Goal: Task Accomplishment & Management: Manage account settings

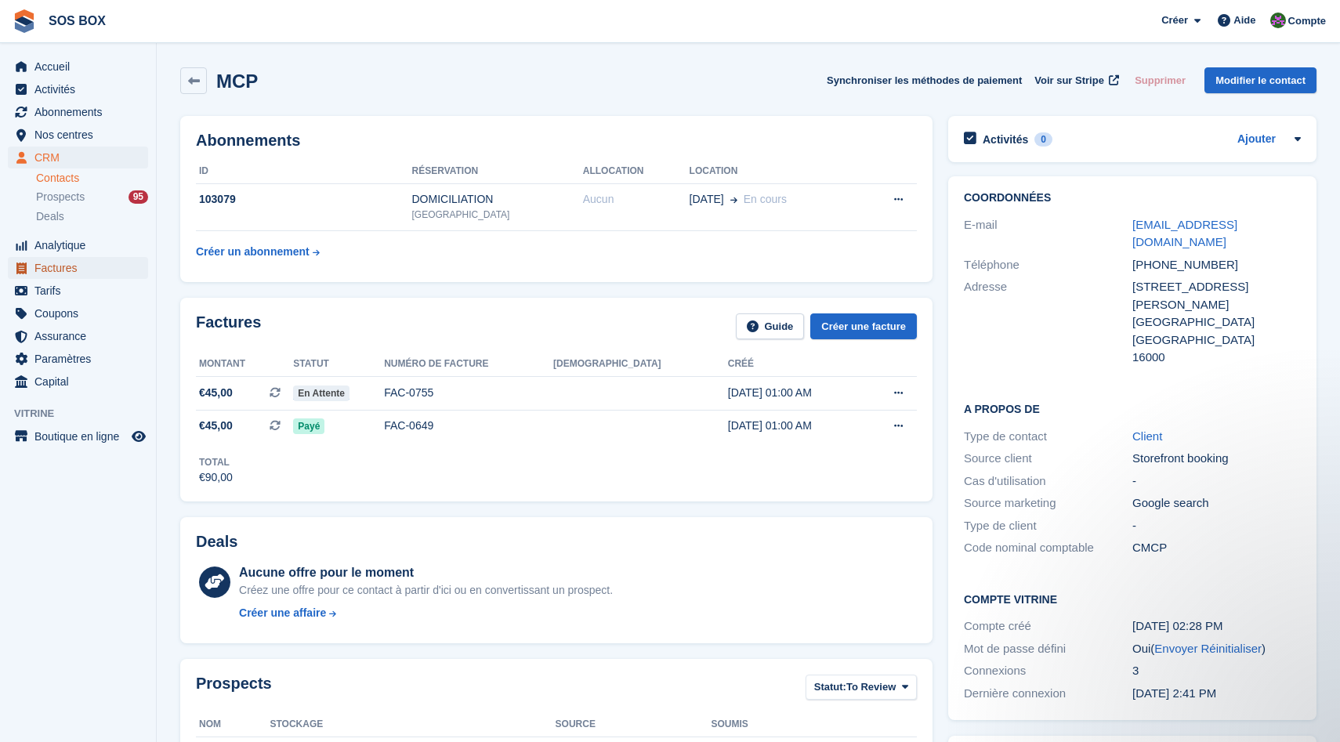
click at [67, 266] on span "Factures" at bounding box center [81, 268] width 94 height 22
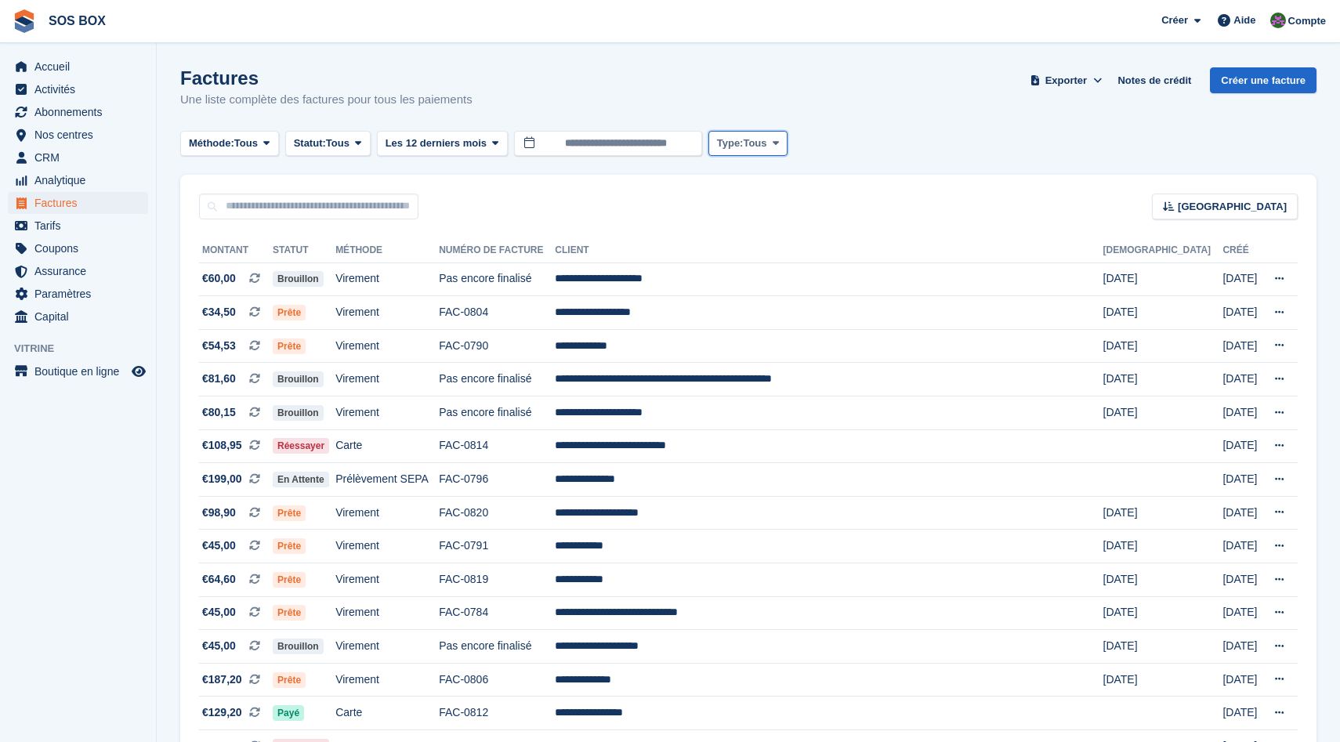
click at [763, 143] on span "Tous" at bounding box center [755, 144] width 24 height 16
click at [963, 212] on div "Trier Sort by Date de création Créé (le plus ancien en premier) Créé (le plus r…" at bounding box center [748, 197] width 1136 height 45
click at [214, 150] on span "Méthode:" at bounding box center [211, 144] width 45 height 16
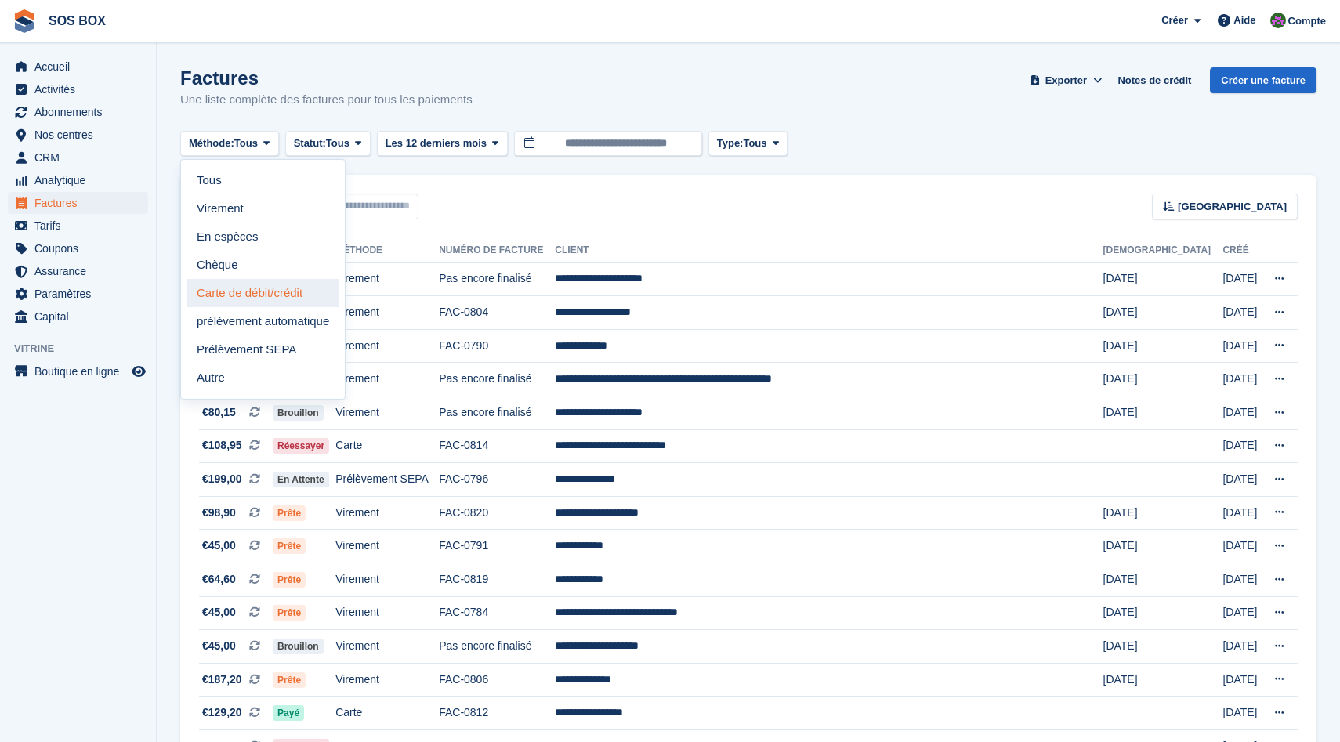
click at [267, 288] on link "Carte de débit/crédit" at bounding box center [262, 293] width 151 height 28
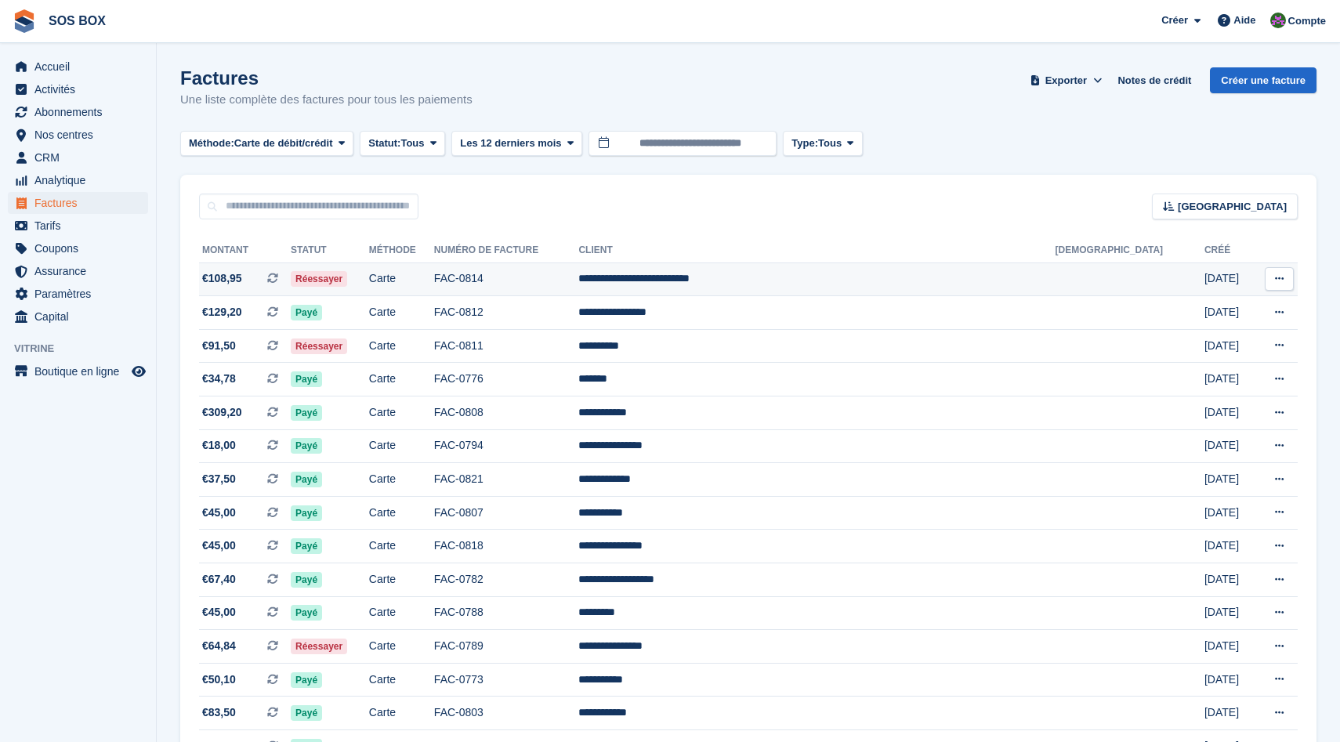
click at [369, 277] on td "Réessayer" at bounding box center [330, 280] width 78 height 34
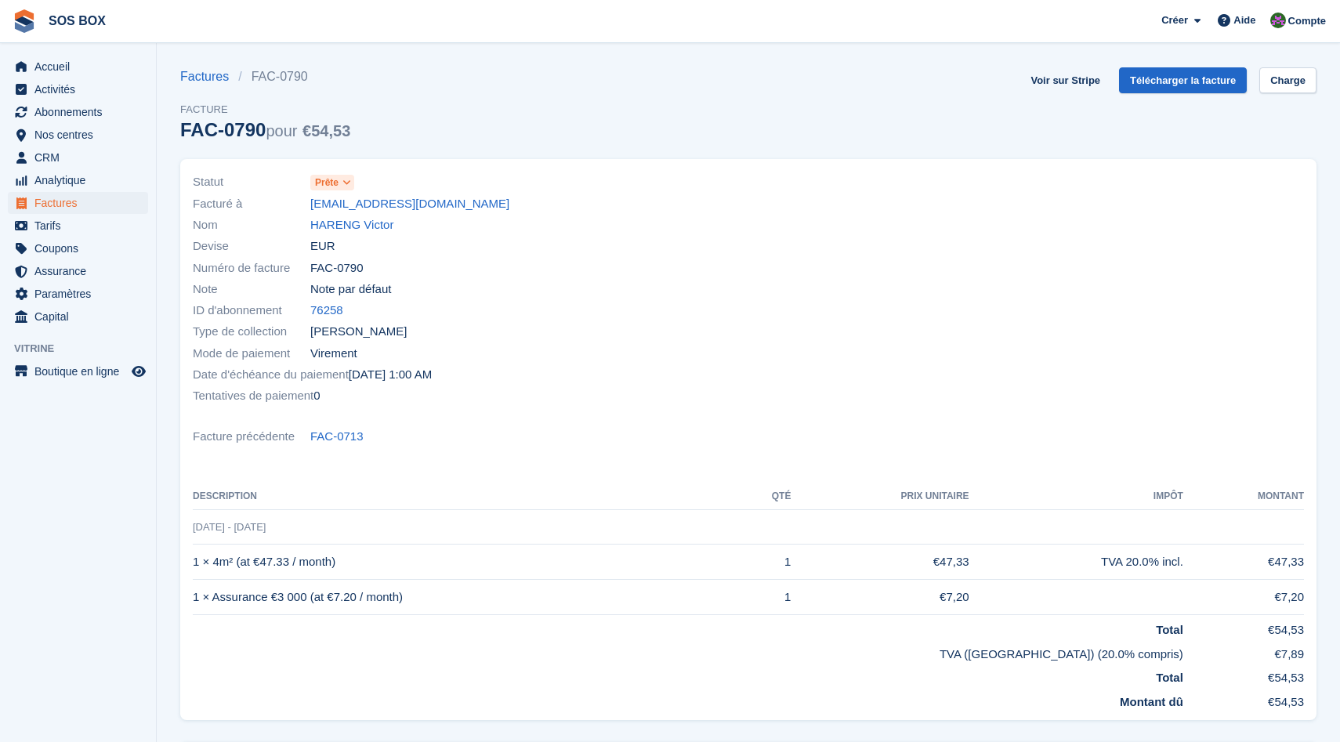
click at [351, 180] on icon at bounding box center [346, 182] width 9 height 9
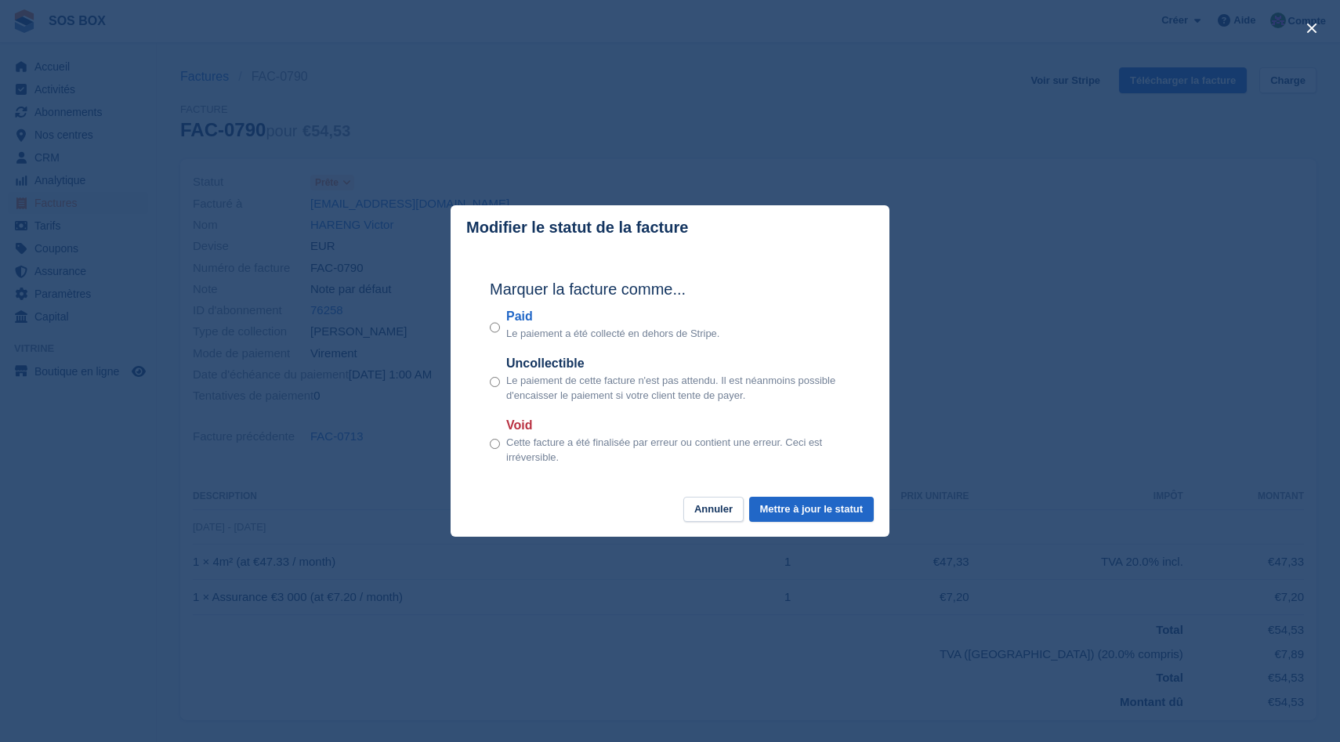
click at [687, 70] on div "close" at bounding box center [670, 371] width 1340 height 742
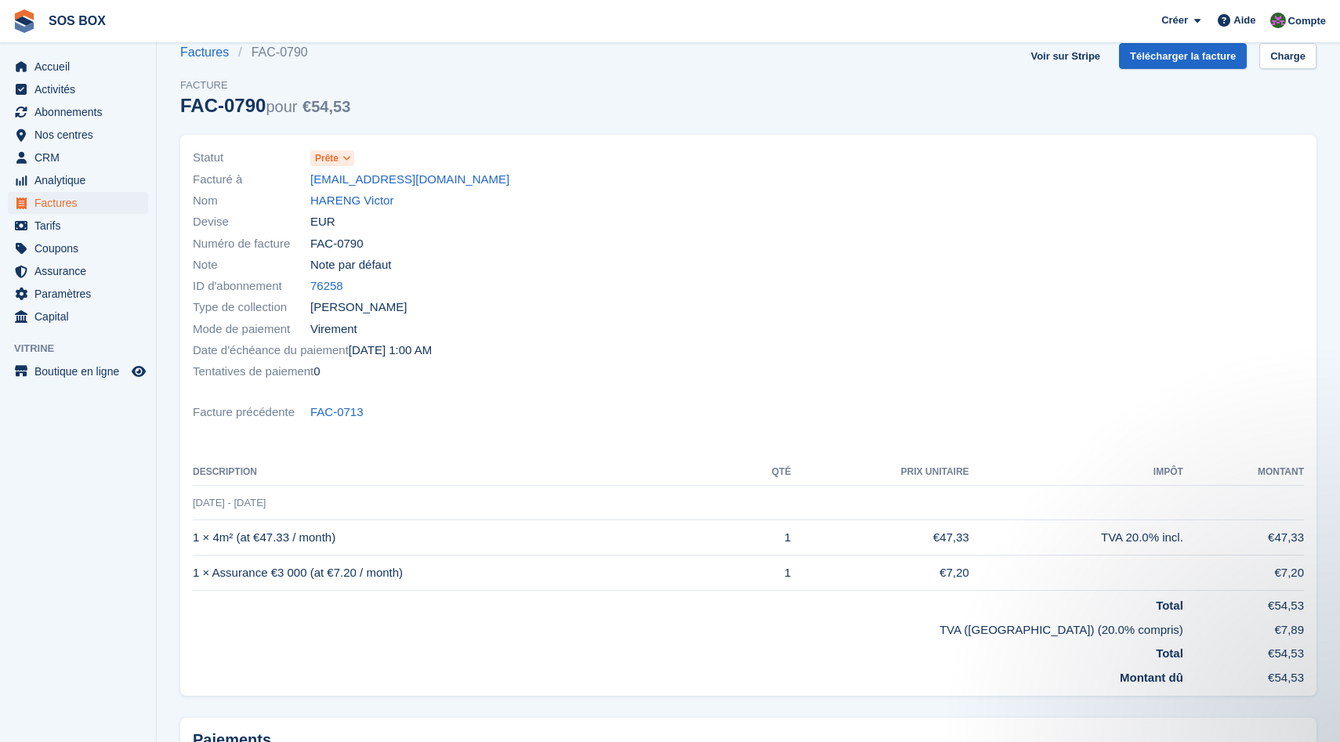
scroll to position [24, 0]
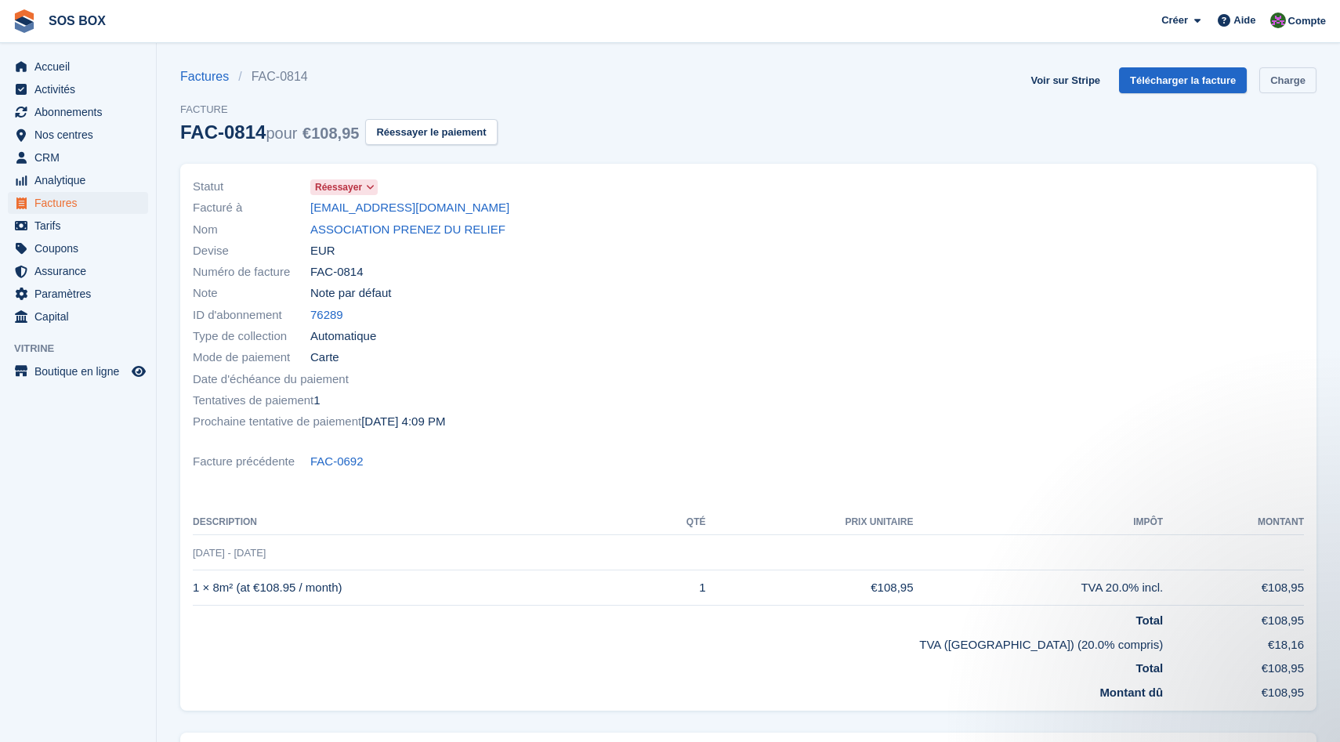
click at [1281, 86] on link "Charge" at bounding box center [1287, 80] width 57 height 26
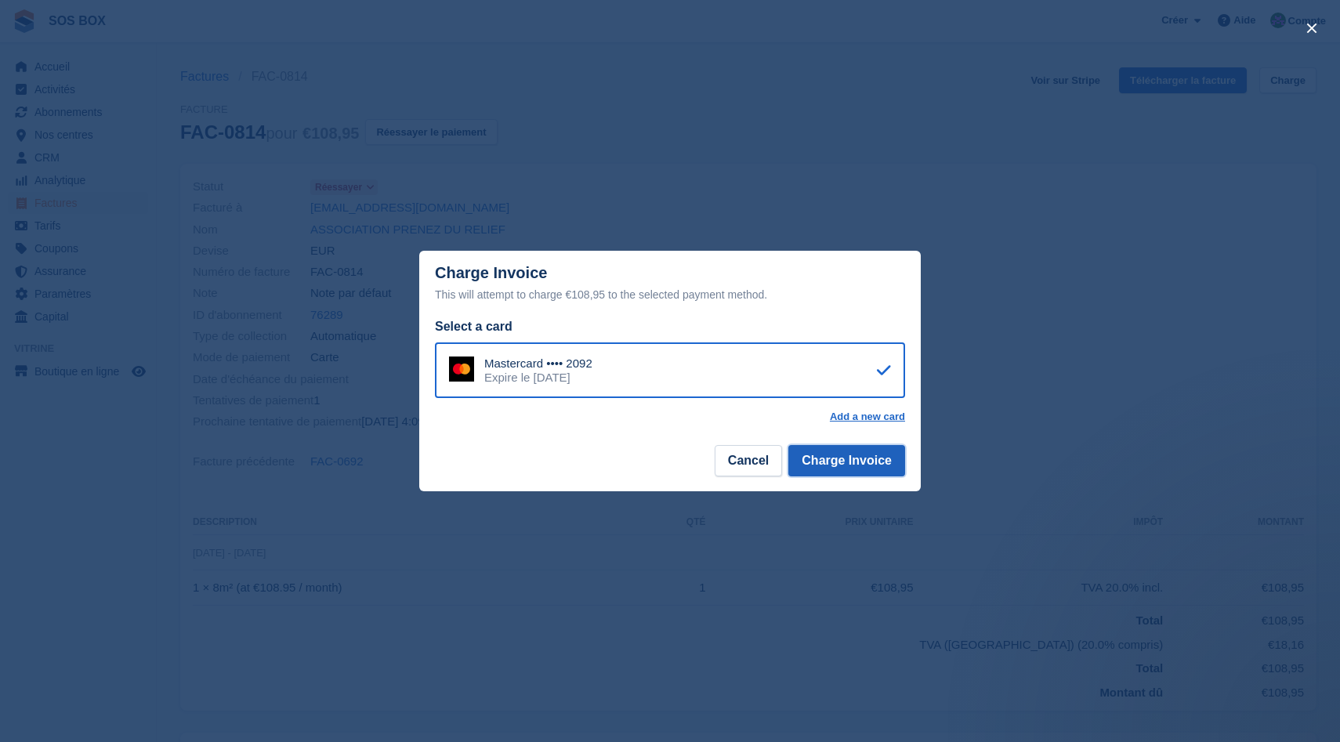
click at [882, 462] on button "Charge Invoice" at bounding box center [846, 460] width 117 height 31
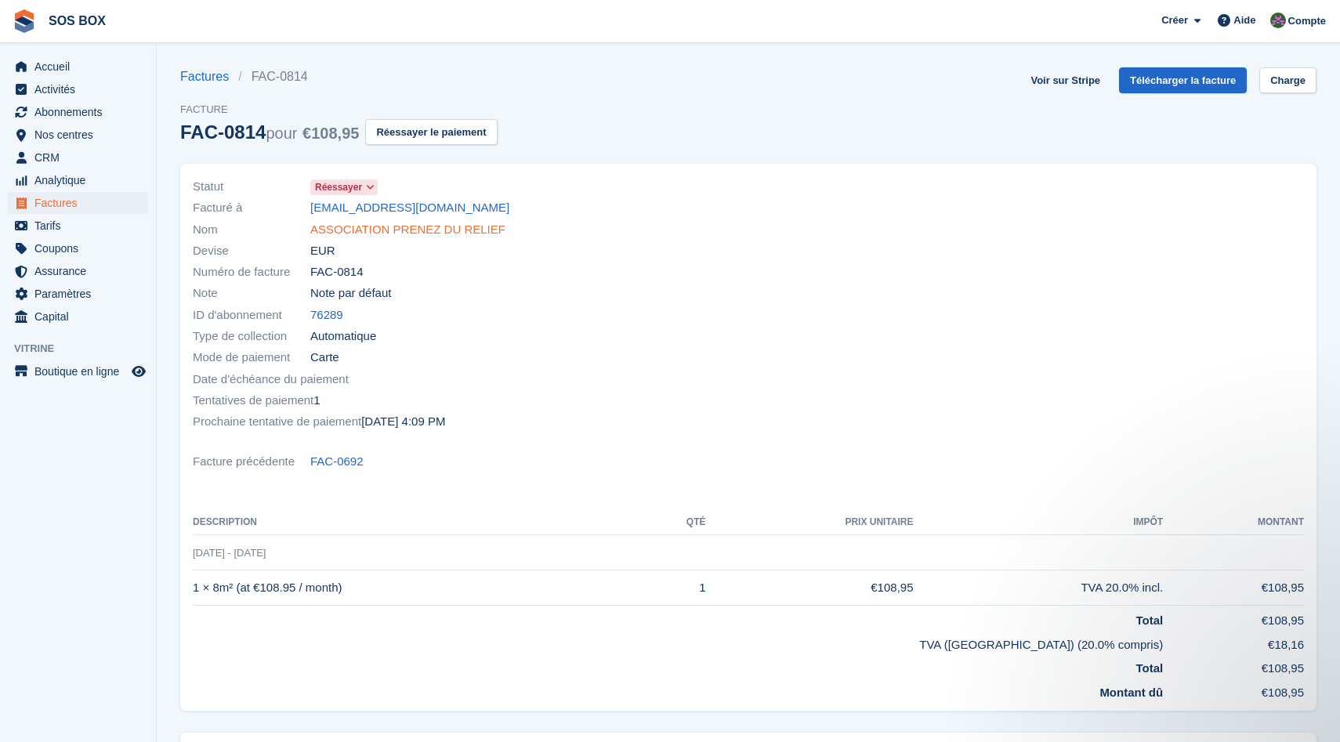
click at [486, 228] on link "ASSOCIATION PRENEZ DU RELIEF" at bounding box center [407, 230] width 195 height 18
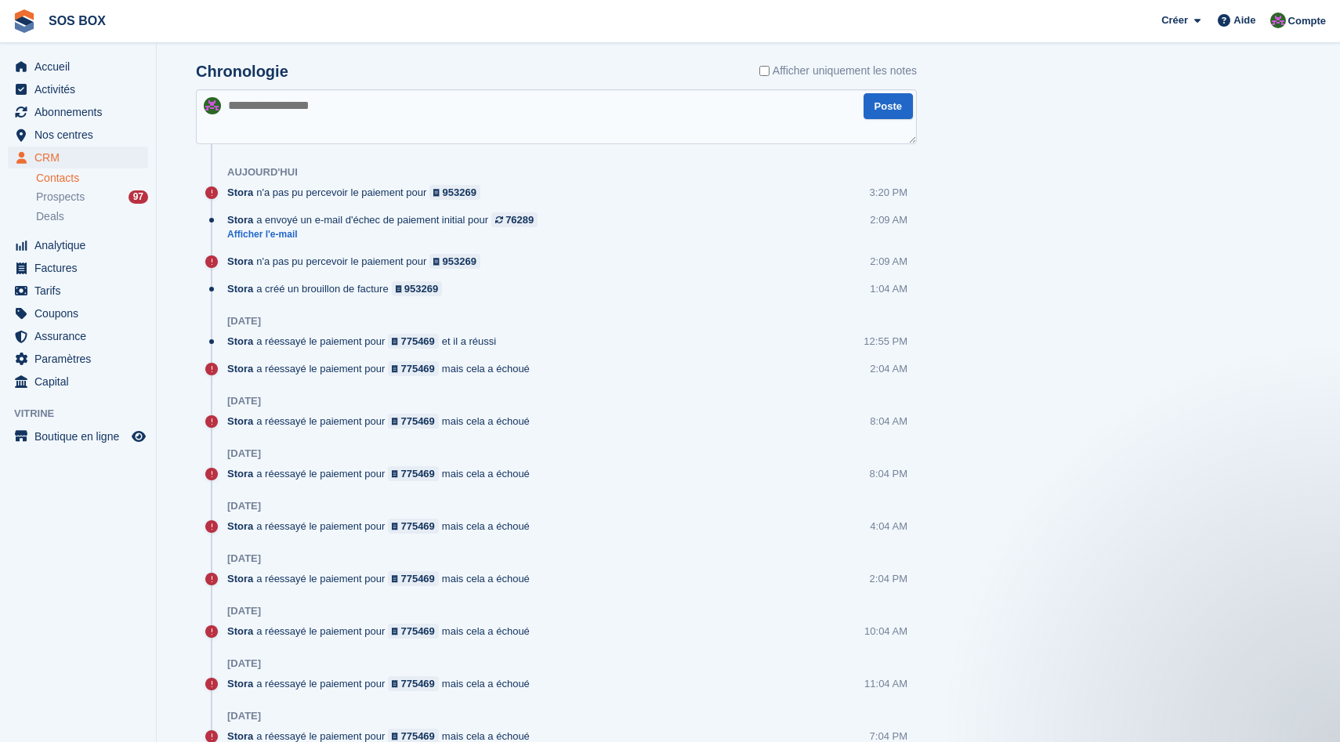
scroll to position [853, 0]
click at [260, 234] on link "Afficher l'e-mail" at bounding box center [386, 235] width 318 height 13
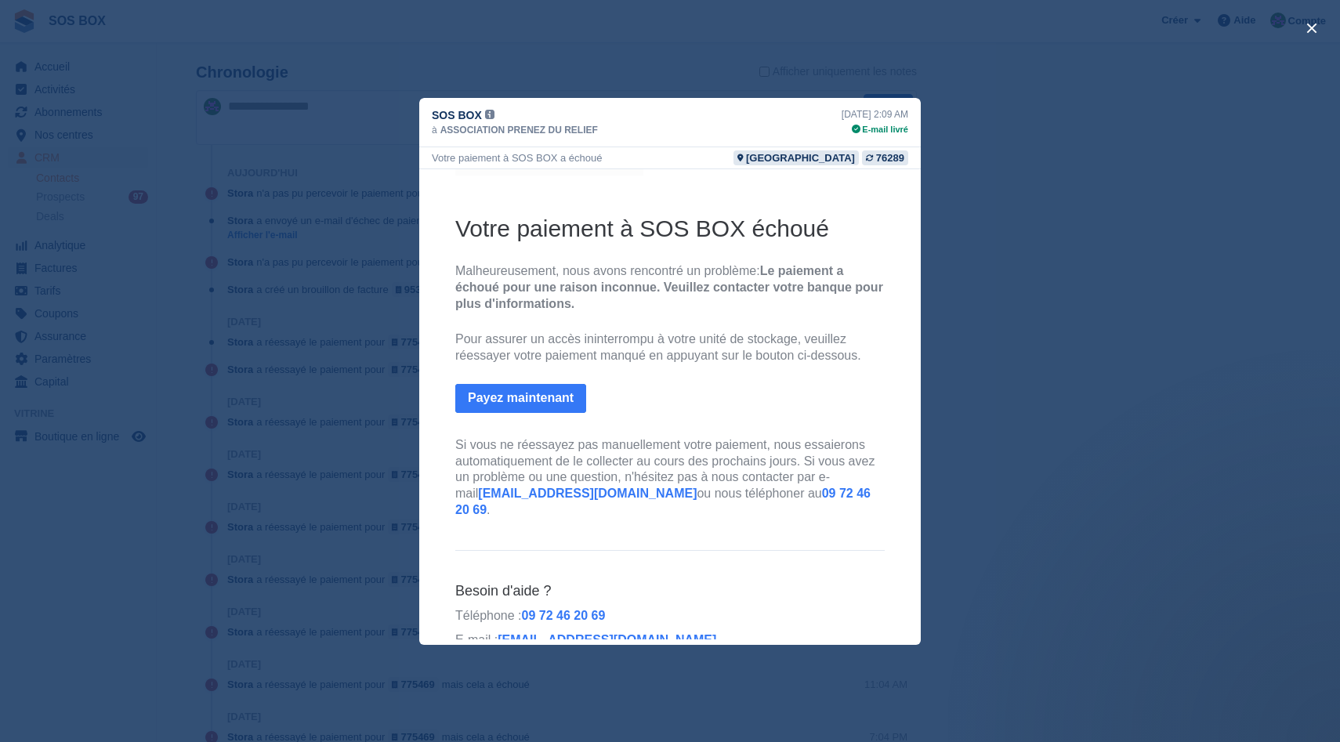
scroll to position [77, 0]
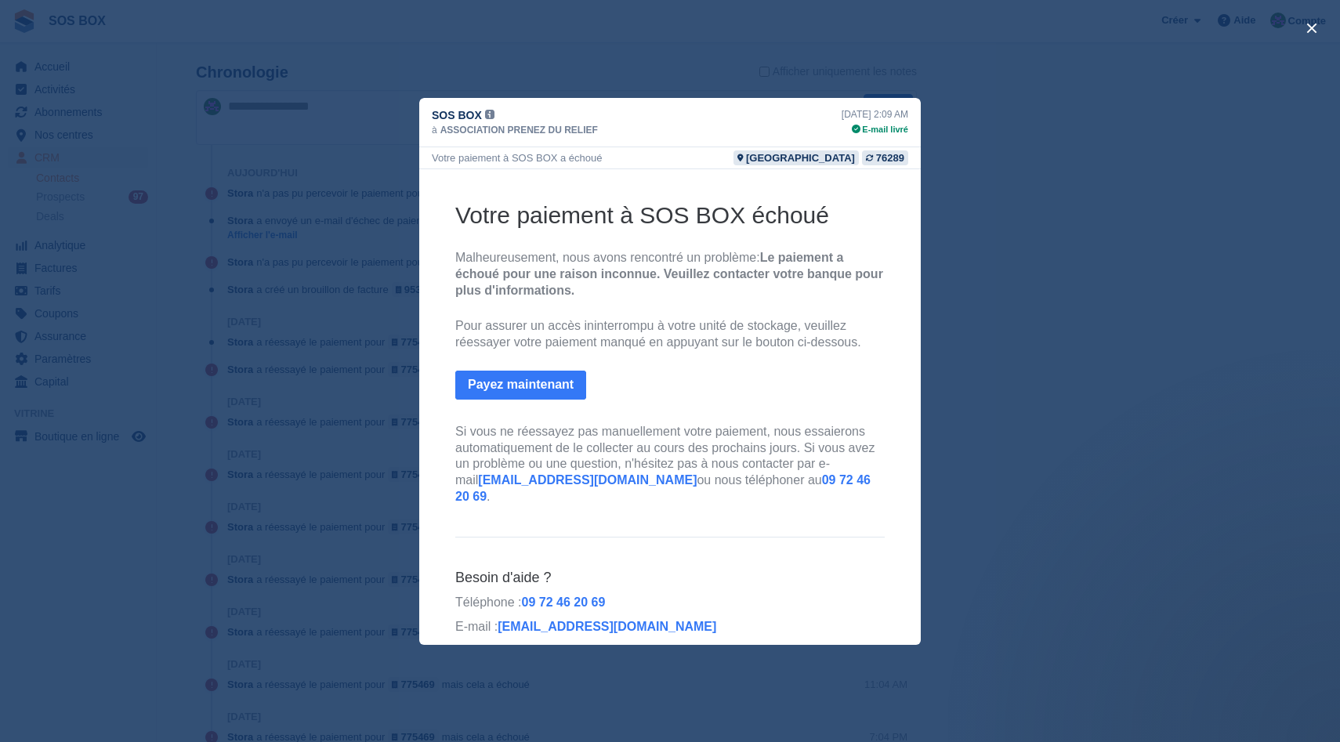
click at [976, 384] on div "close" at bounding box center [670, 371] width 1340 height 742
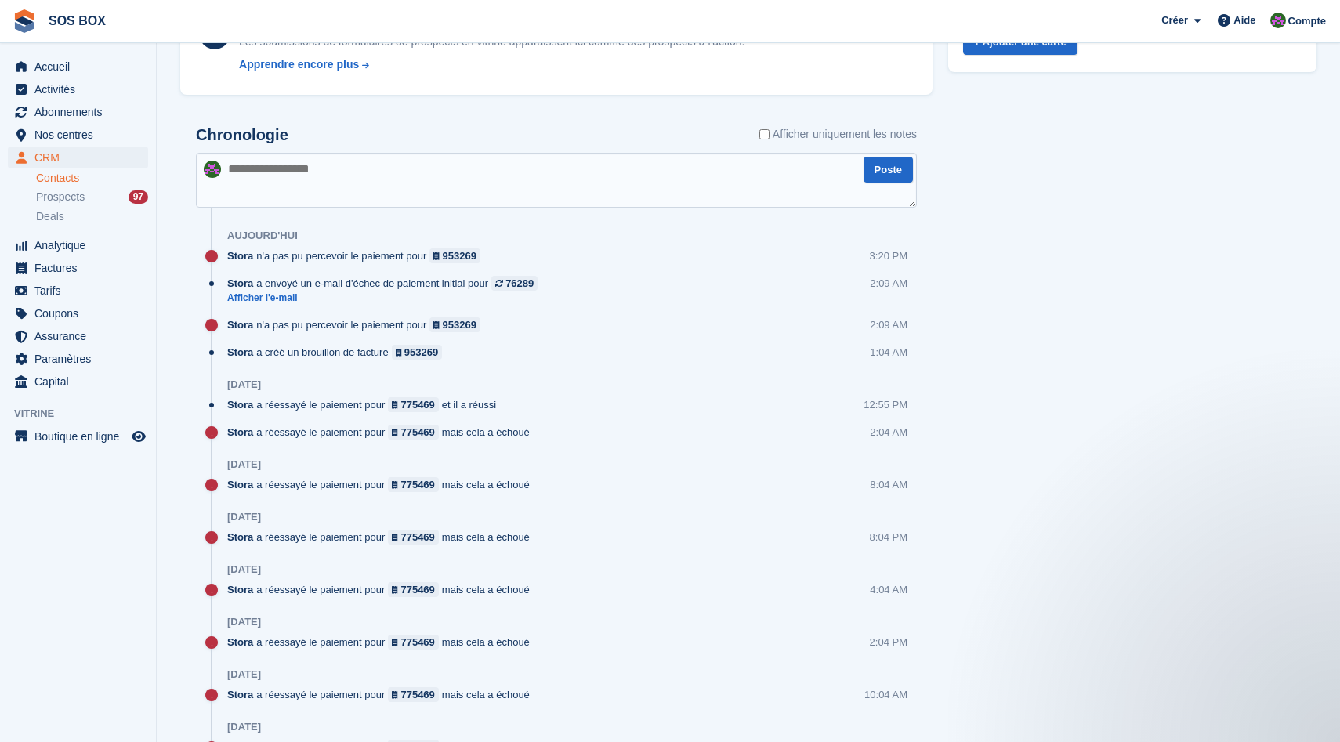
scroll to position [791, 0]
click at [45, 364] on span "Paramètres" at bounding box center [81, 359] width 94 height 22
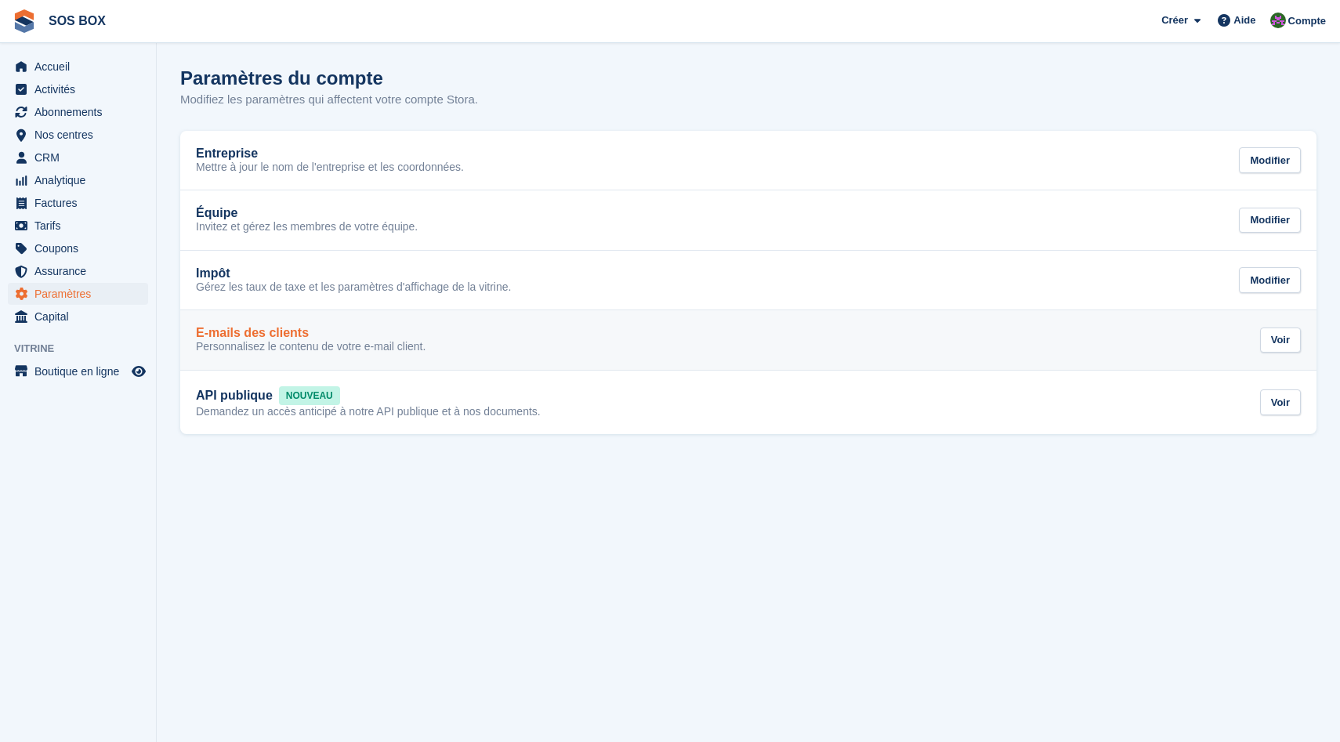
click at [268, 335] on h2 "E-mails des clients" at bounding box center [252, 333] width 113 height 14
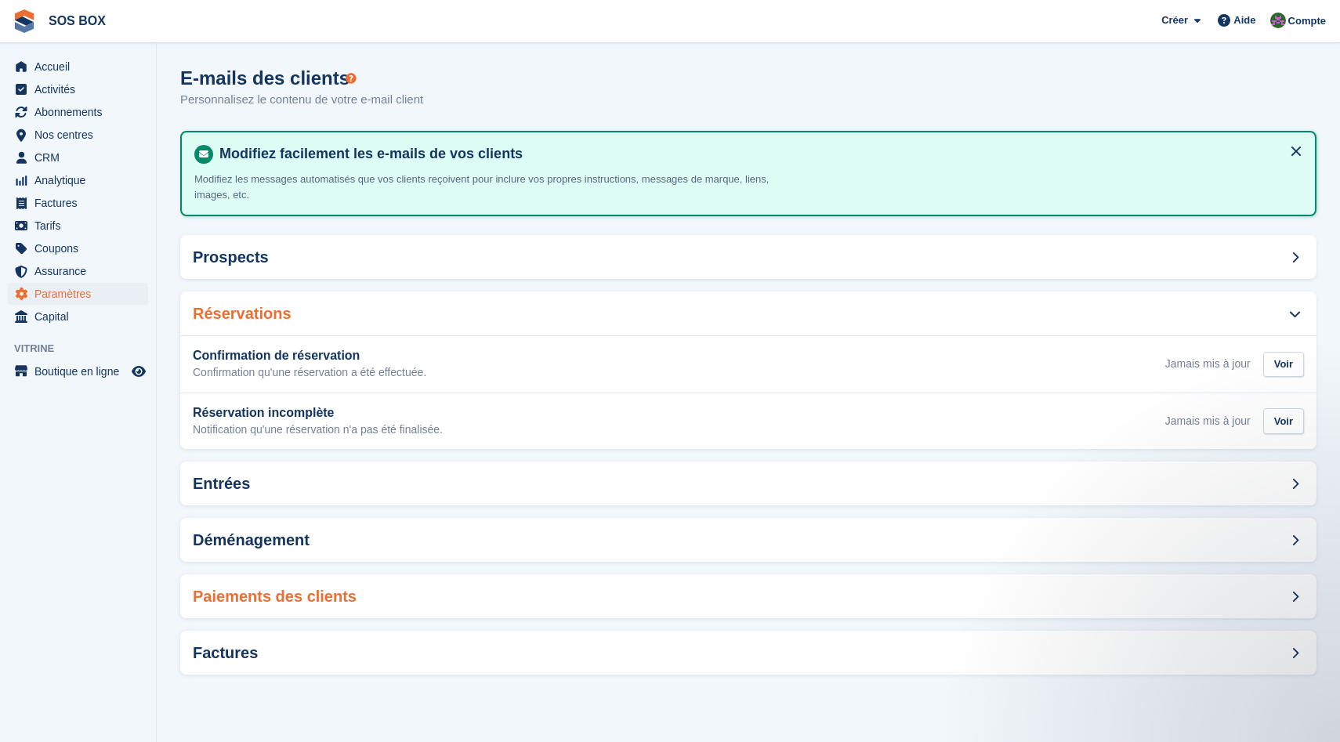
click at [389, 604] on div "Paiements des clients" at bounding box center [748, 596] width 1136 height 44
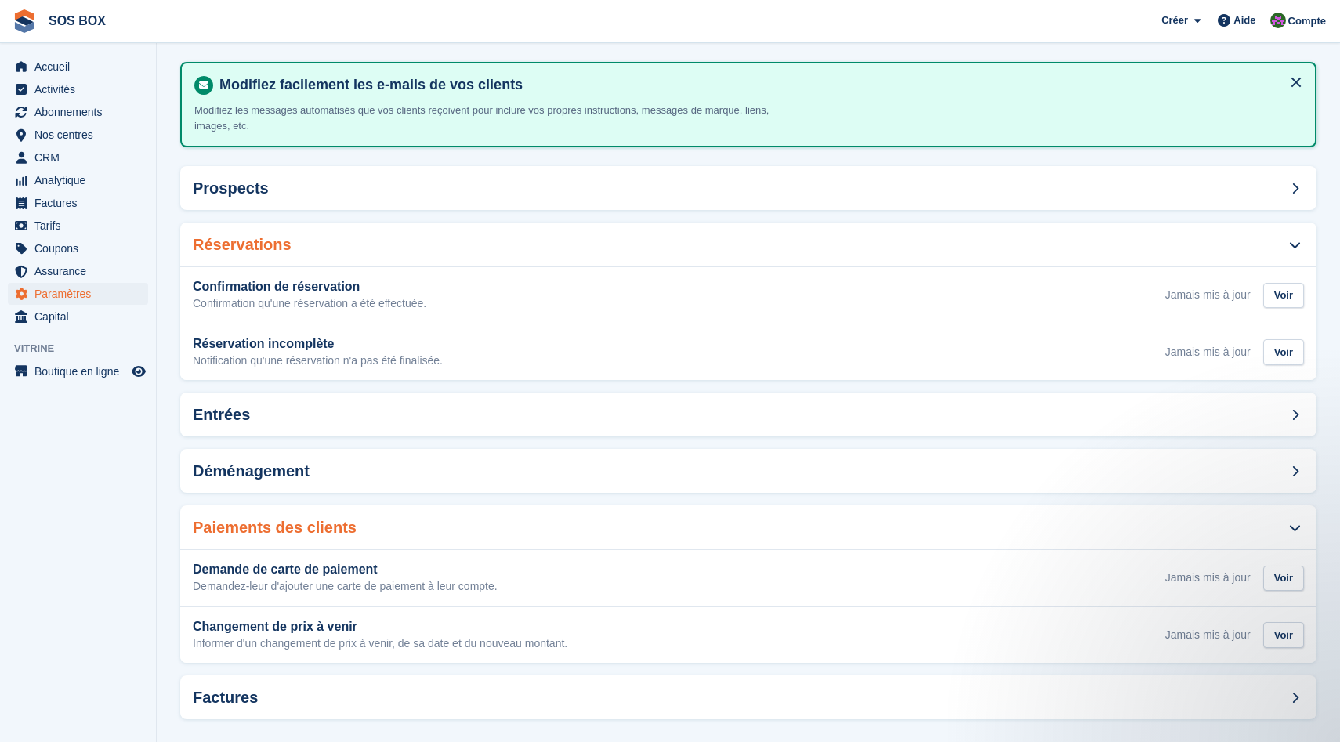
scroll to position [82, 0]
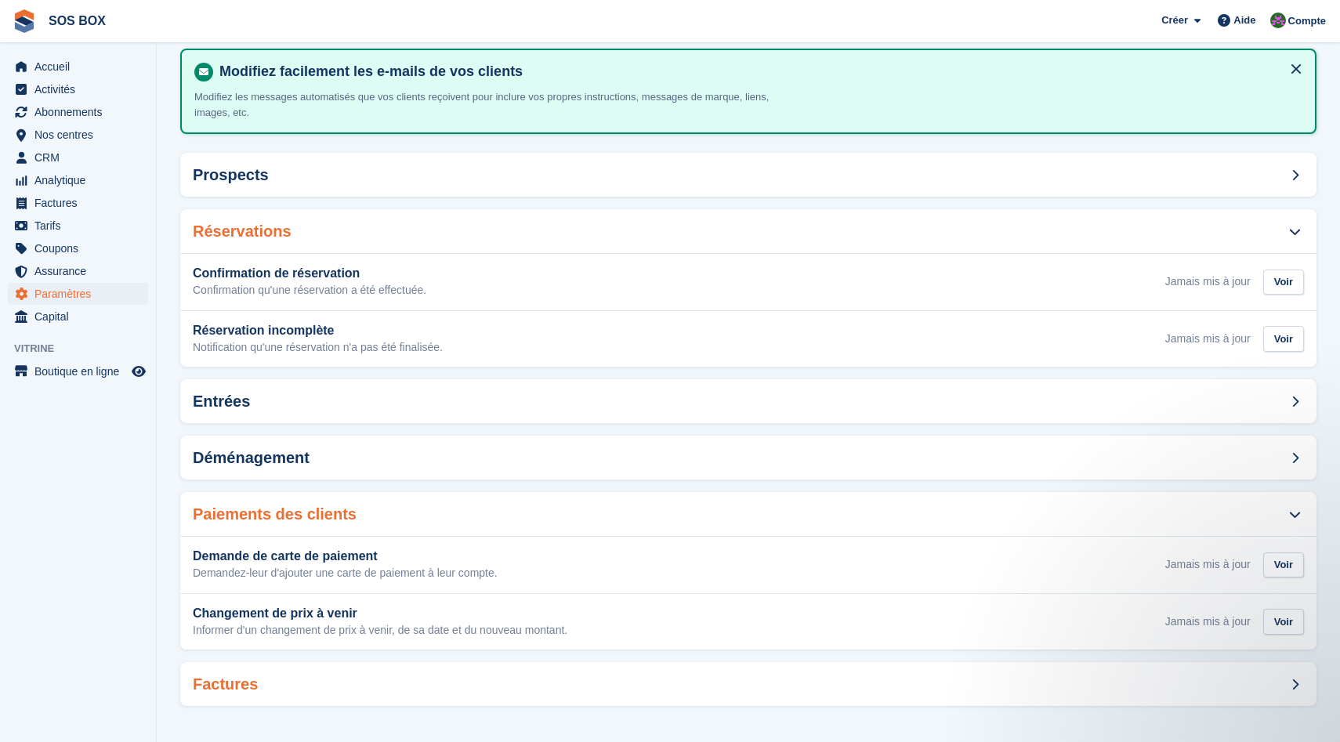
click at [339, 684] on div "Factures" at bounding box center [748, 684] width 1136 height 44
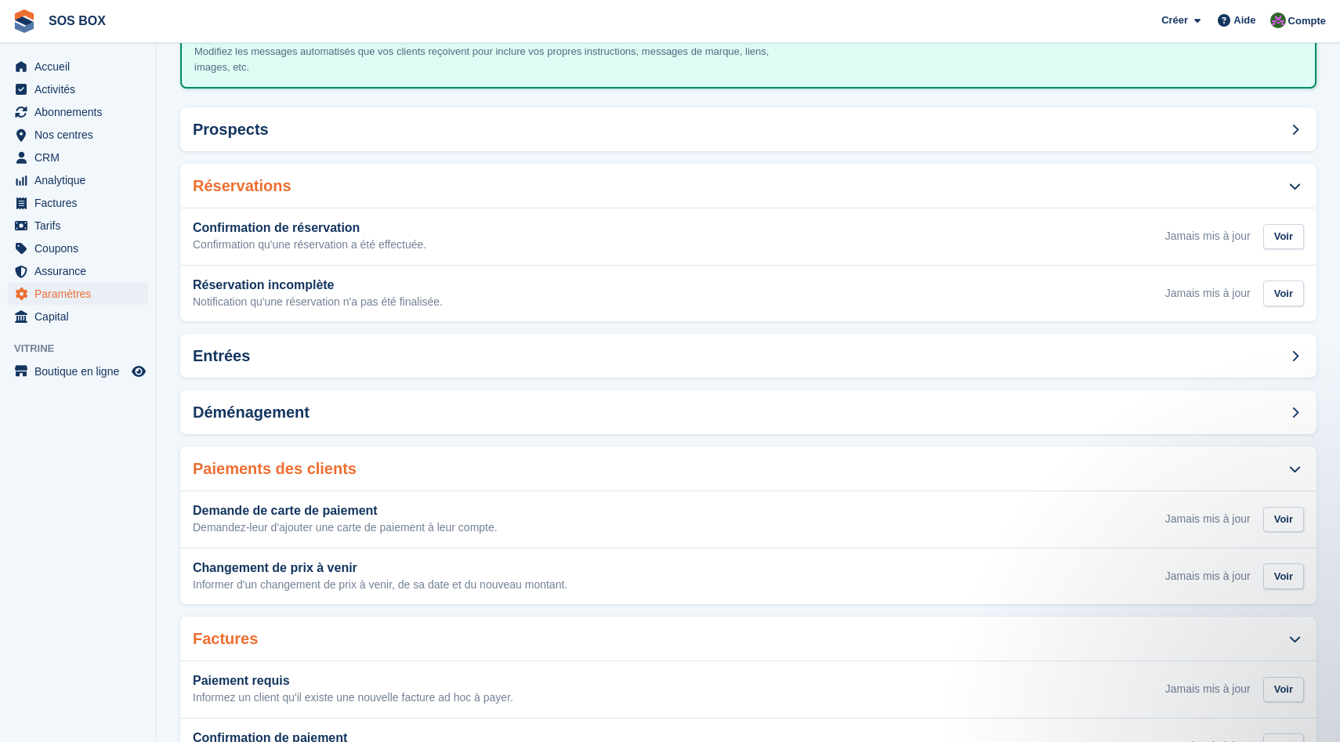
scroll to position [130, 0]
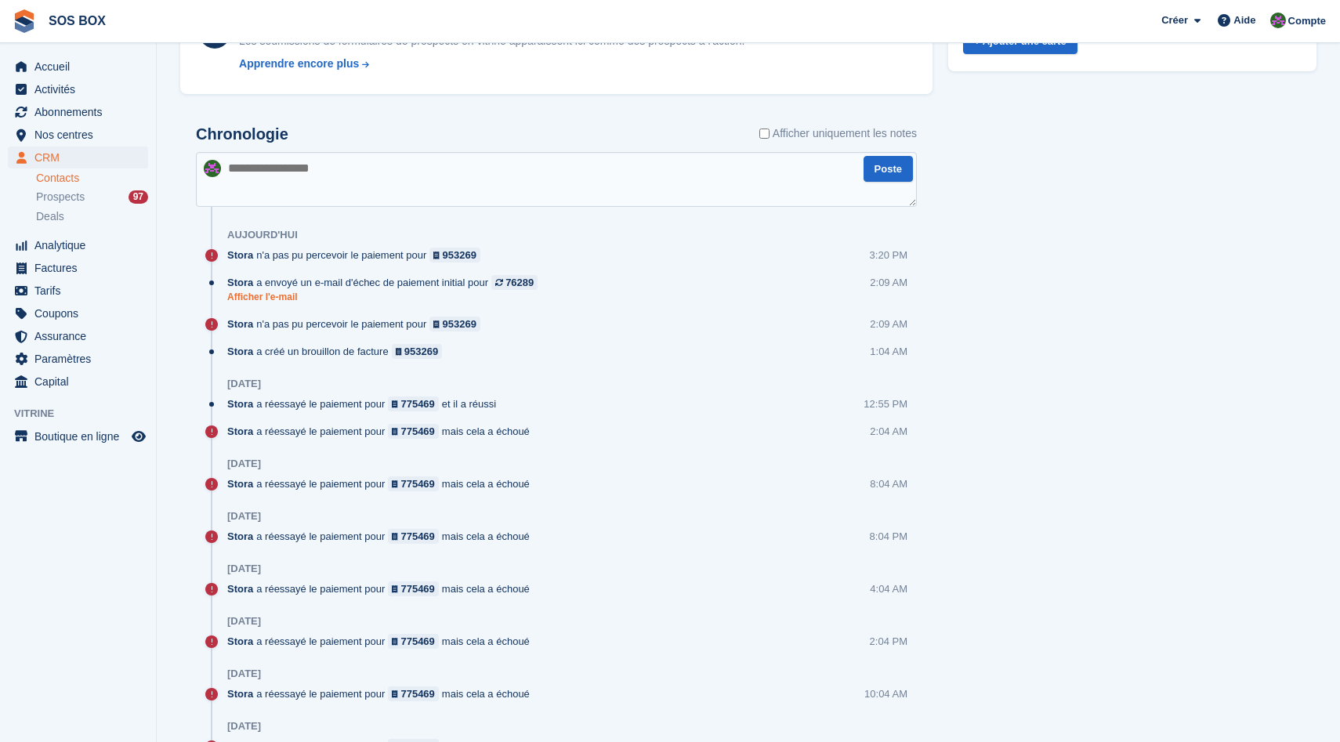
click at [281, 296] on link "Afficher l'e-mail" at bounding box center [386, 297] width 318 height 13
click at [249, 302] on link "Afficher l'e-mail" at bounding box center [386, 297] width 318 height 13
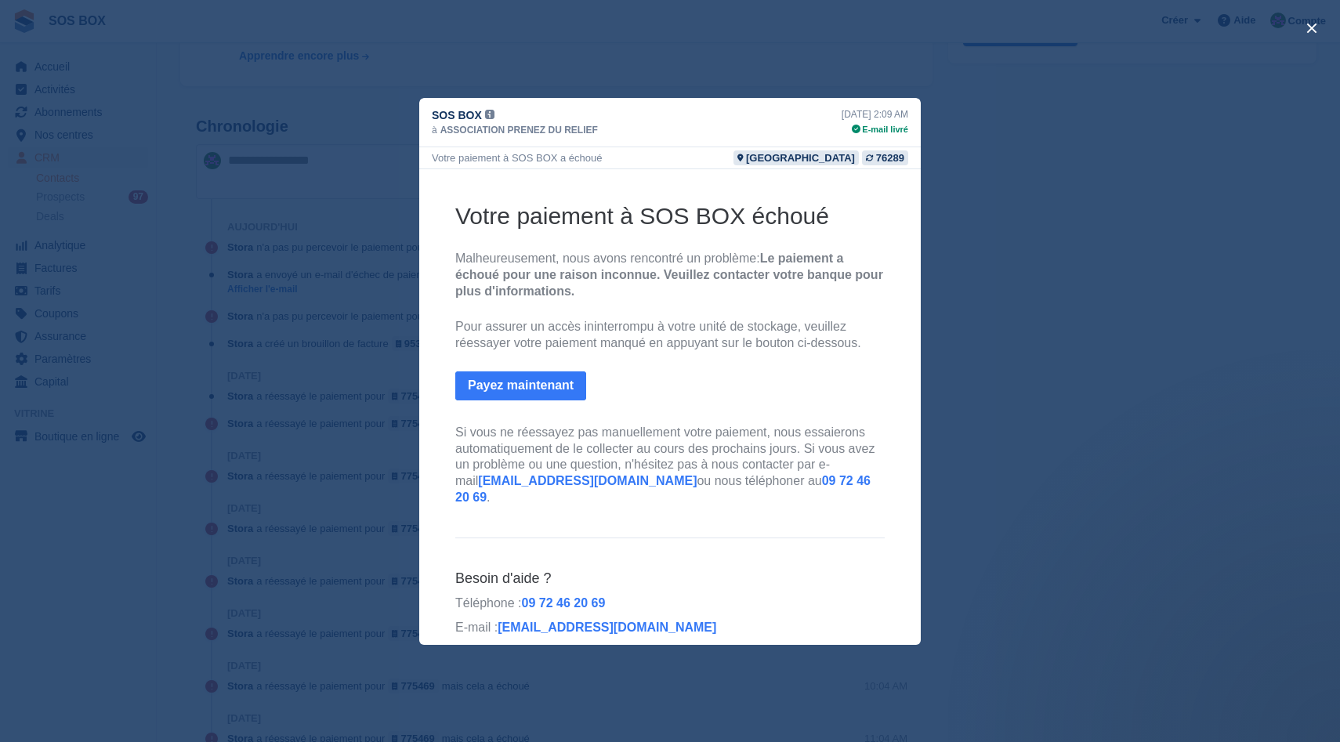
scroll to position [77, 0]
click at [371, 149] on div "close" at bounding box center [670, 371] width 1340 height 742
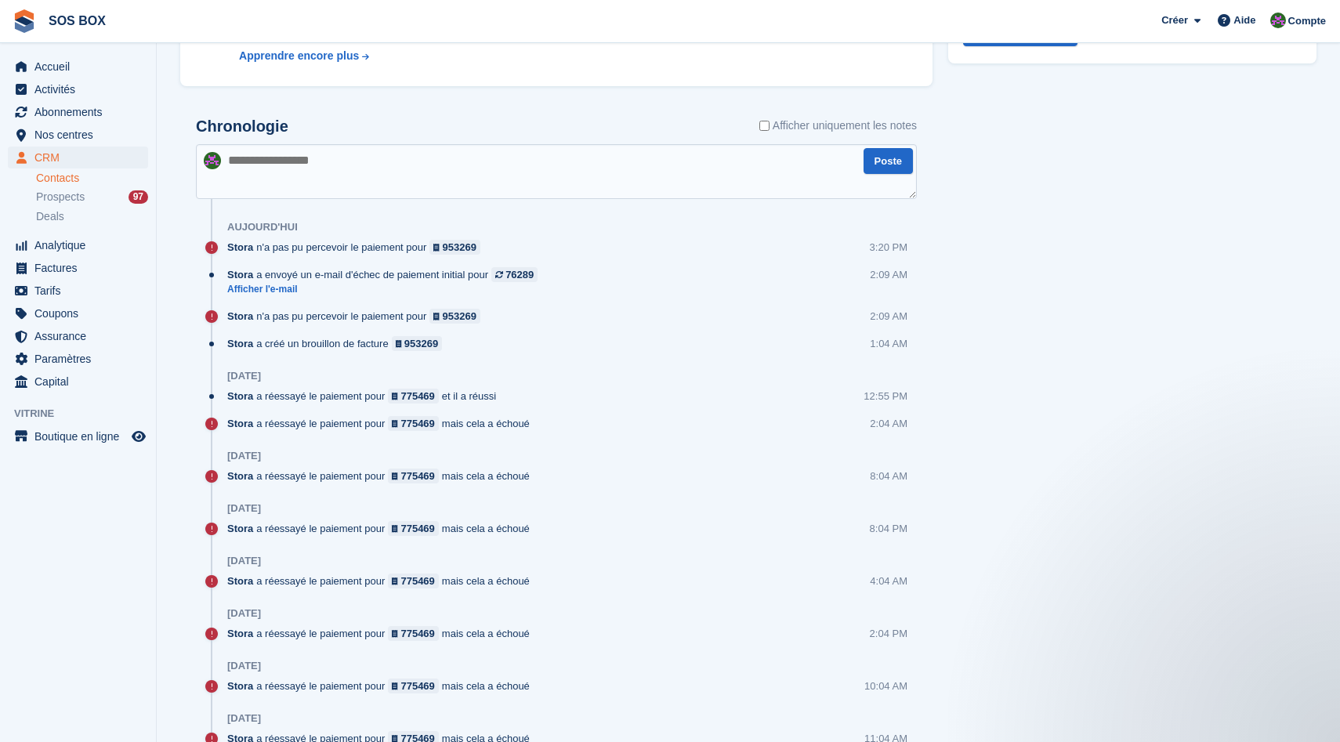
scroll to position [0, 0]
click at [63, 348] on span "Paramètres" at bounding box center [81, 359] width 94 height 22
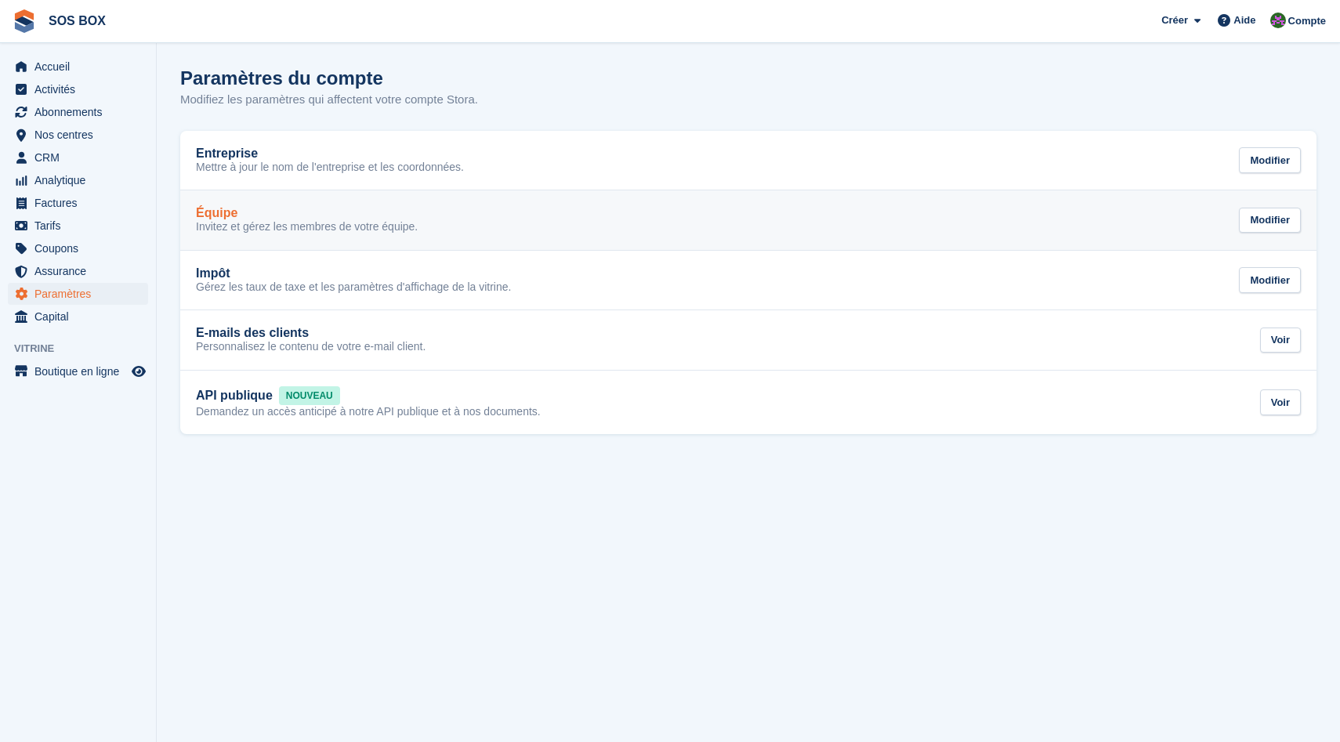
click at [308, 209] on div "Équipe" at bounding box center [307, 213] width 222 height 14
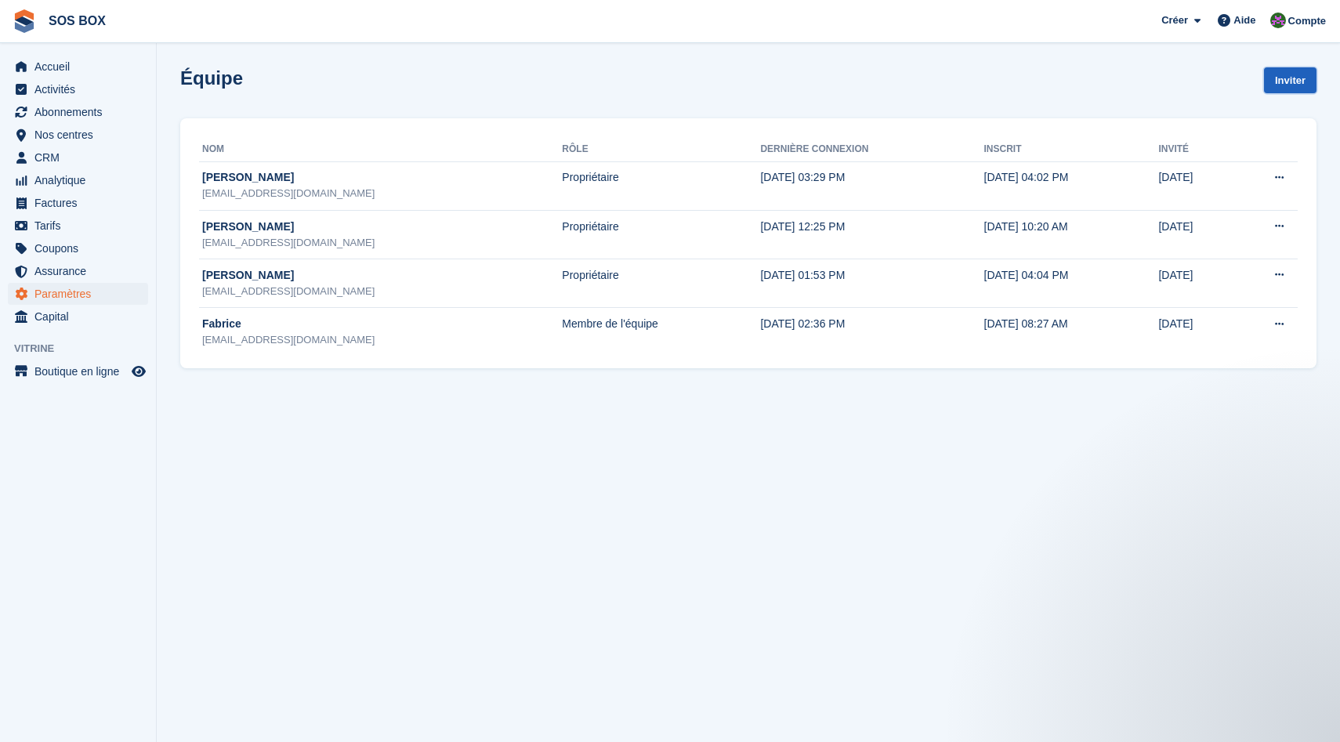
click at [1288, 74] on link "Inviter" at bounding box center [1290, 80] width 53 height 26
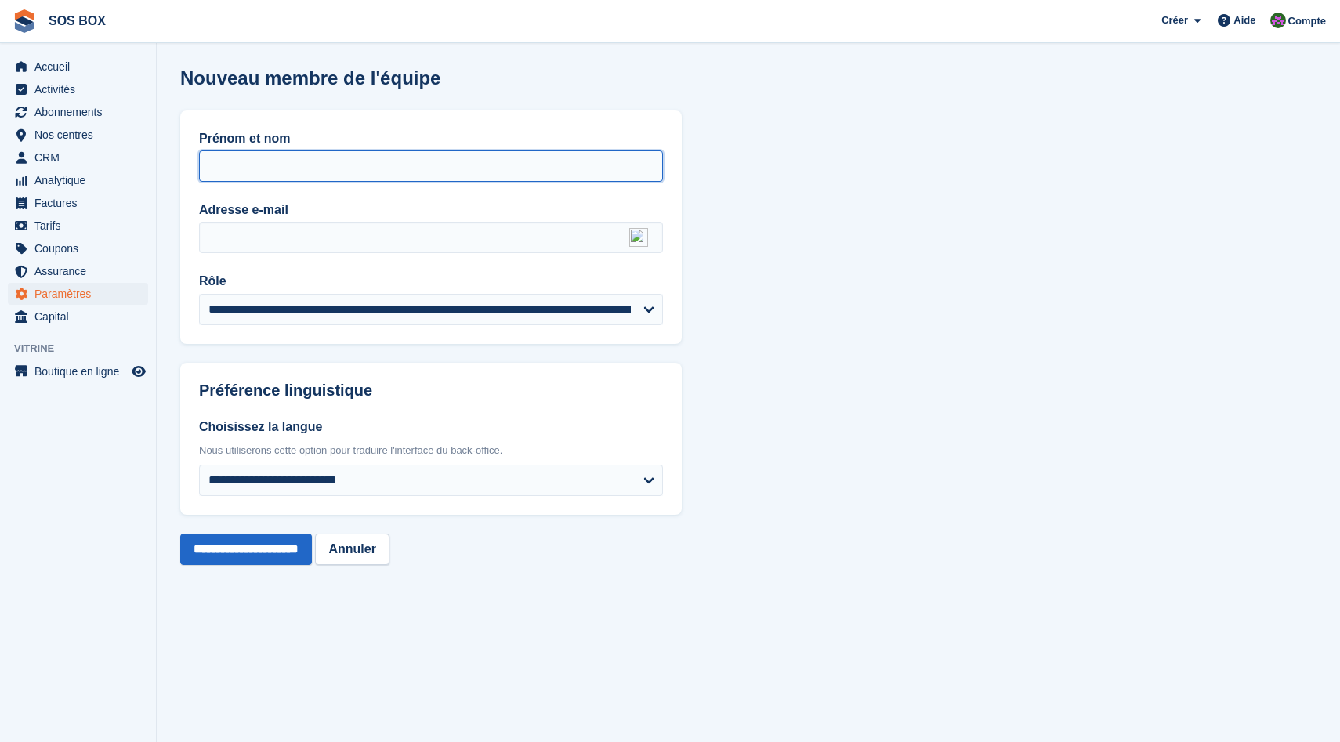
click at [355, 156] on input "Prénom et nom" at bounding box center [431, 165] width 464 height 31
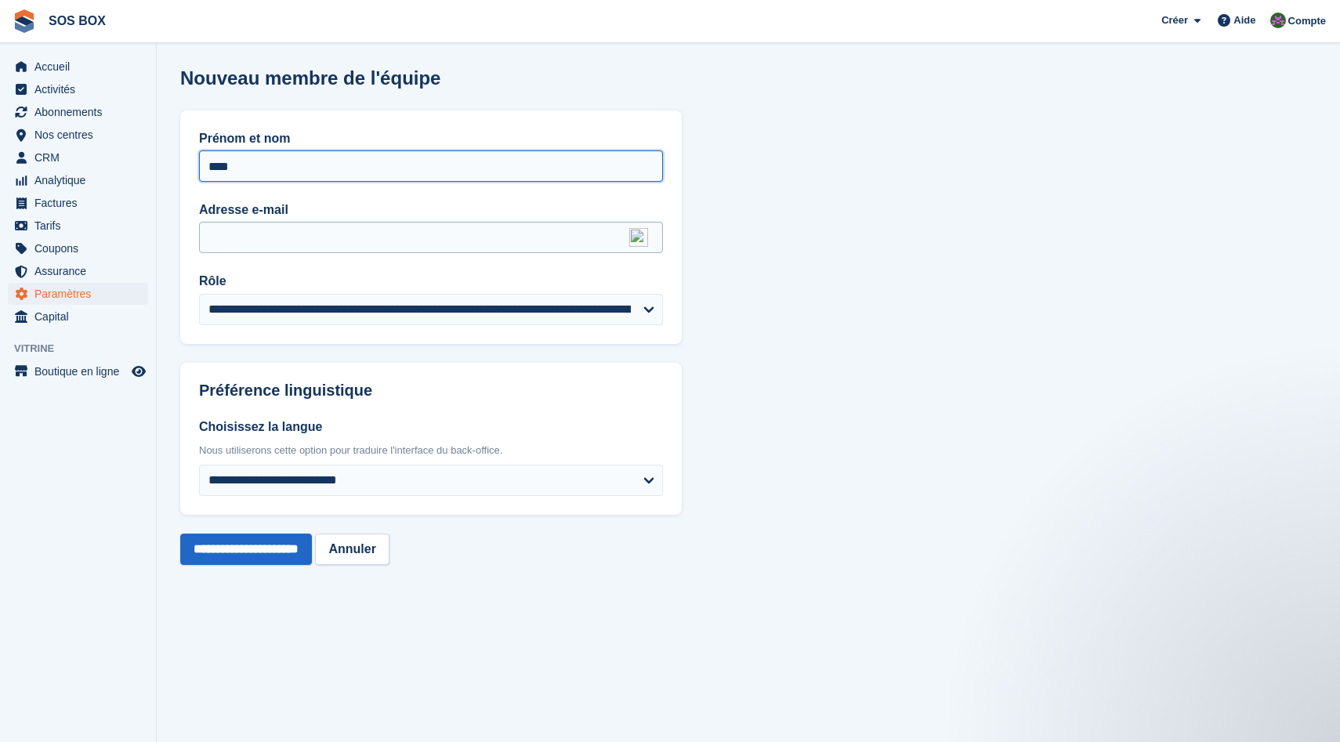
type input "****"
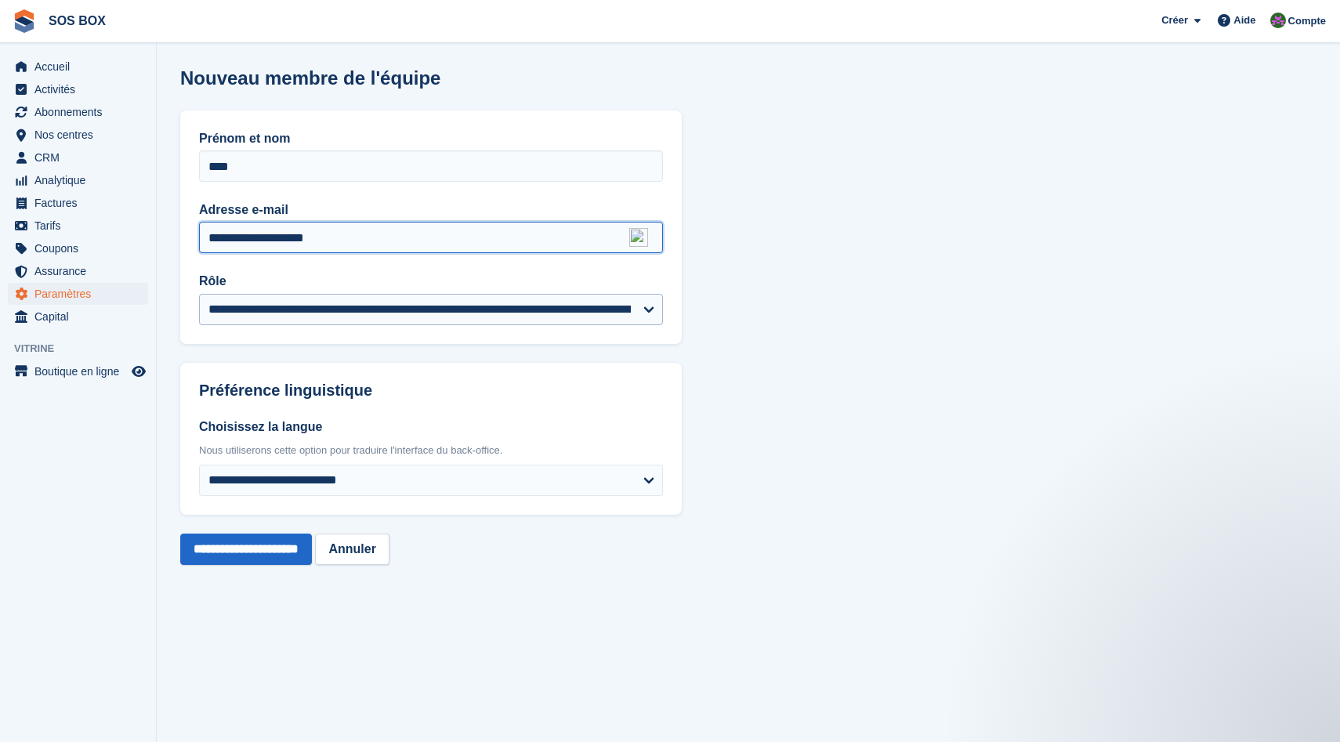
type input "**********"
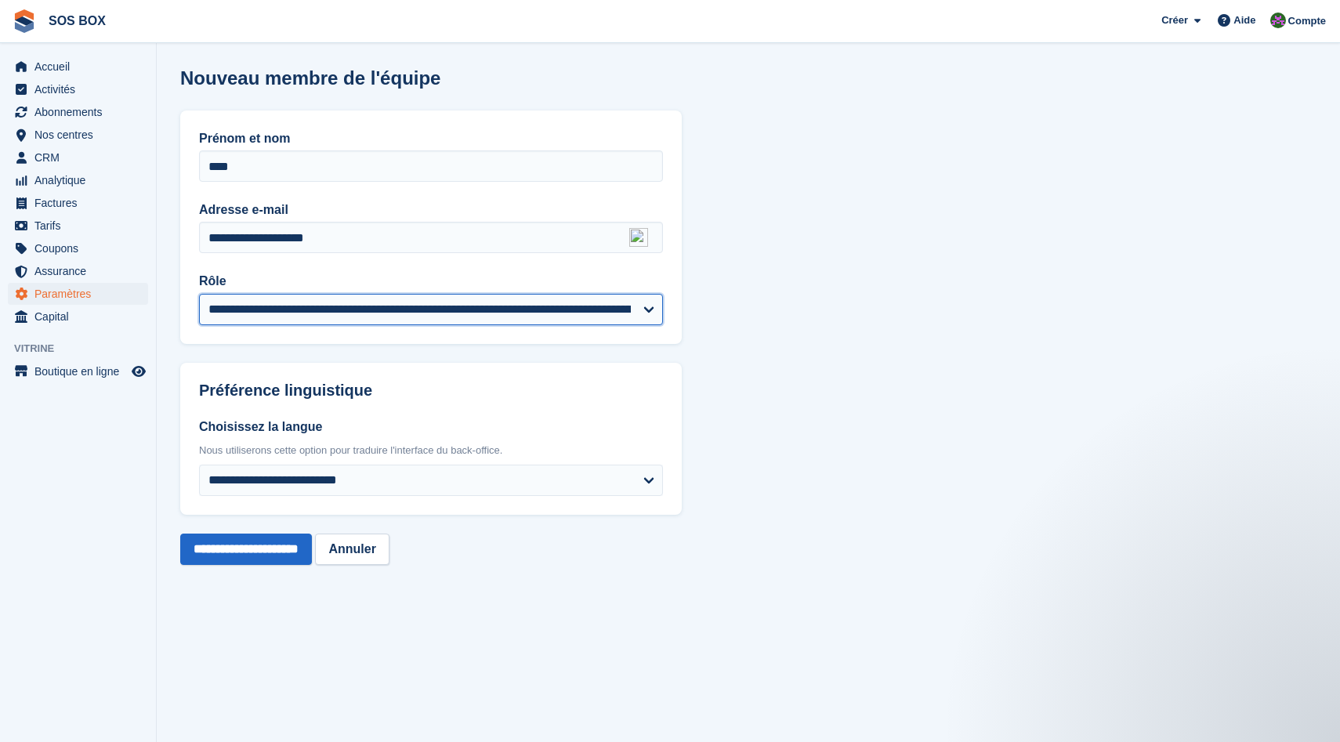
click at [277, 316] on select "**********" at bounding box center [431, 309] width 464 height 31
click at [199, 294] on select "**********" at bounding box center [431, 309] width 464 height 31
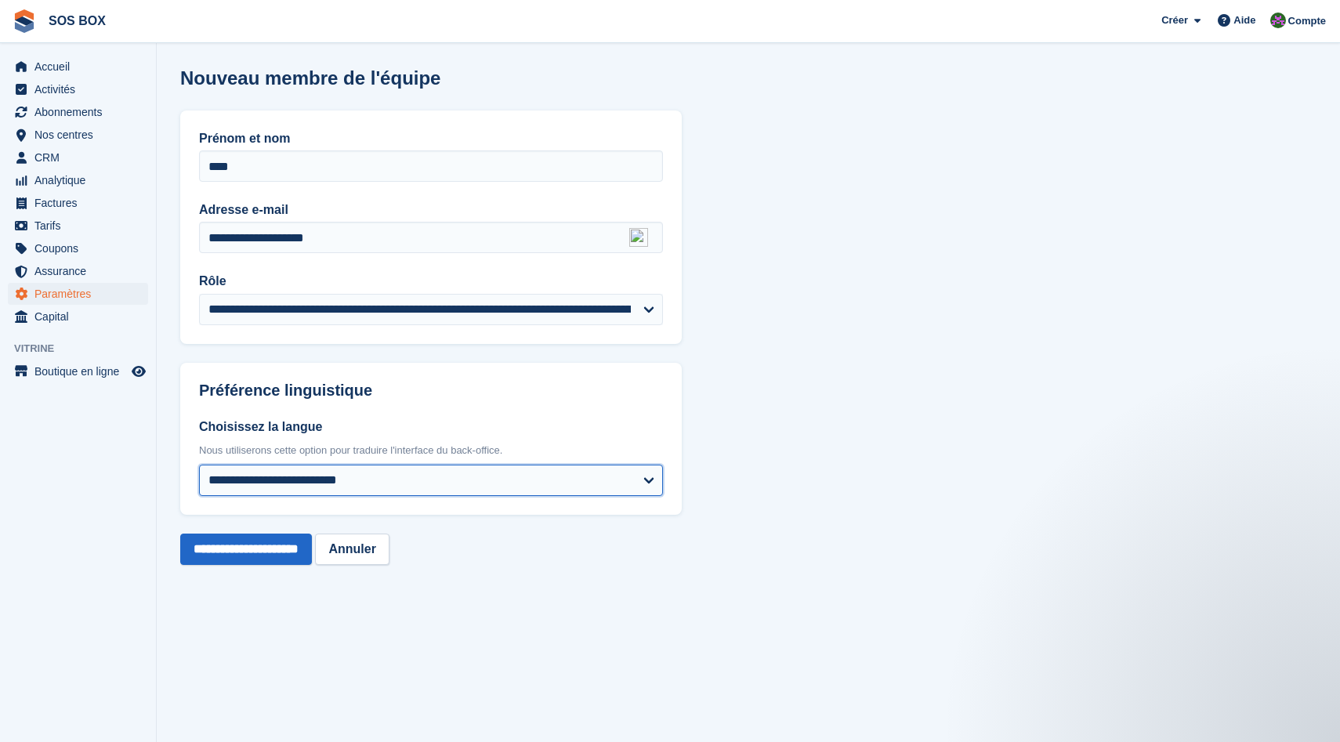
click at [254, 486] on select "**********" at bounding box center [431, 480] width 464 height 31
click at [199, 465] on select "**********" at bounding box center [431, 480] width 464 height 31
click at [254, 486] on select "**********" at bounding box center [431, 480] width 464 height 31
select select "**"
click at [199, 465] on select "**********" at bounding box center [431, 480] width 464 height 31
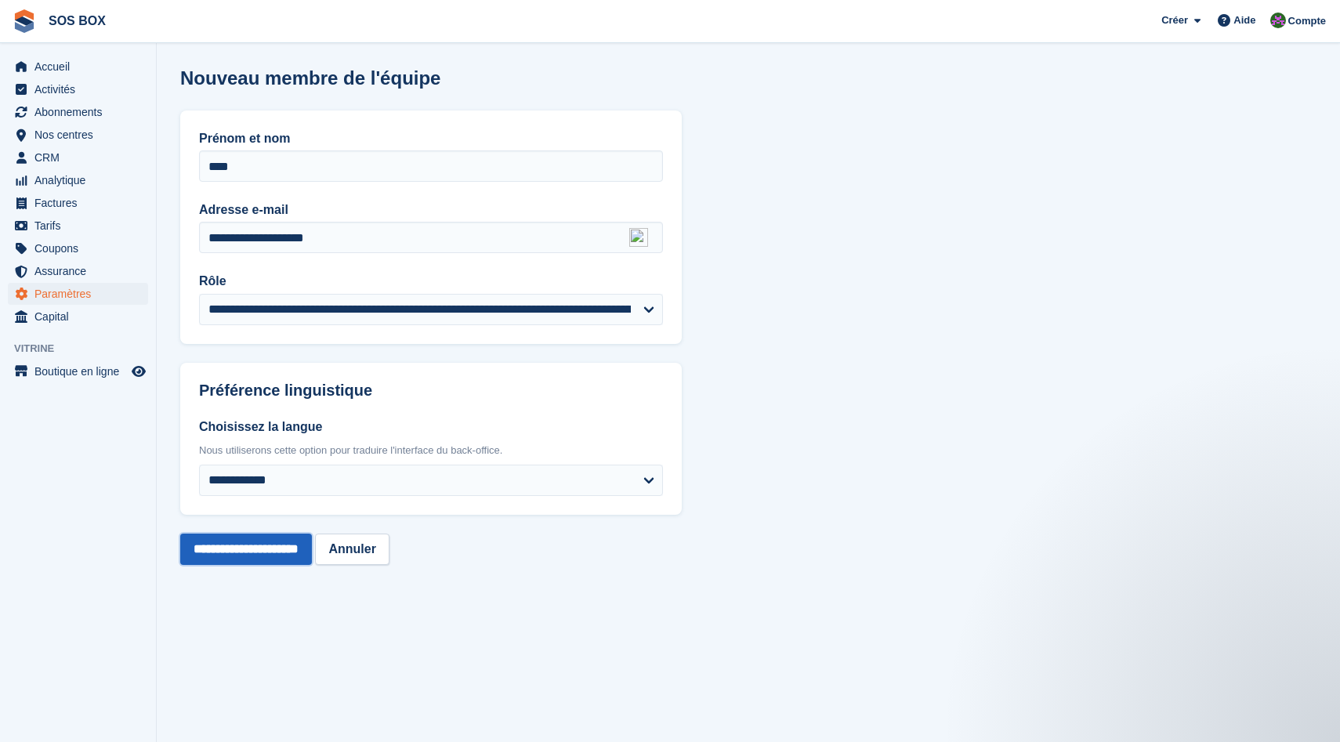
click at [253, 560] on input "**********" at bounding box center [246, 549] width 132 height 31
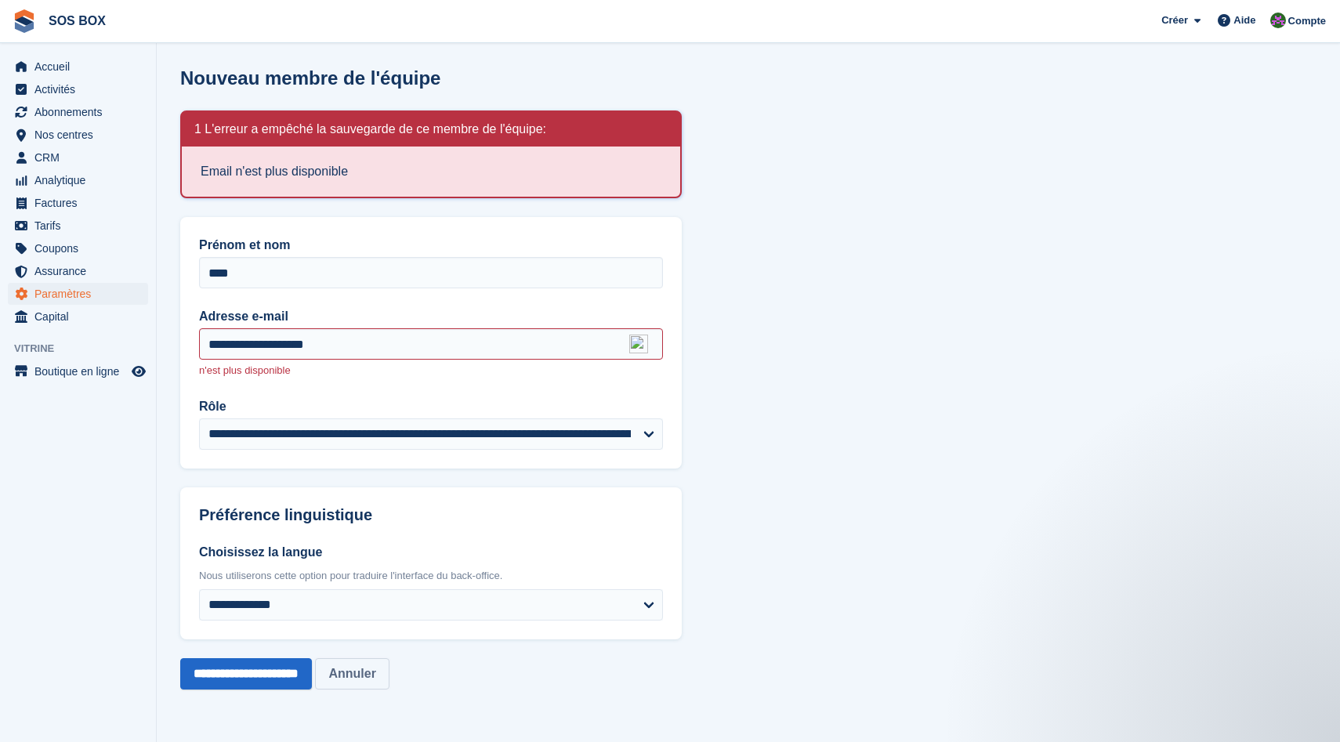
click at [389, 665] on link "Annuler" at bounding box center [352, 673] width 74 height 31
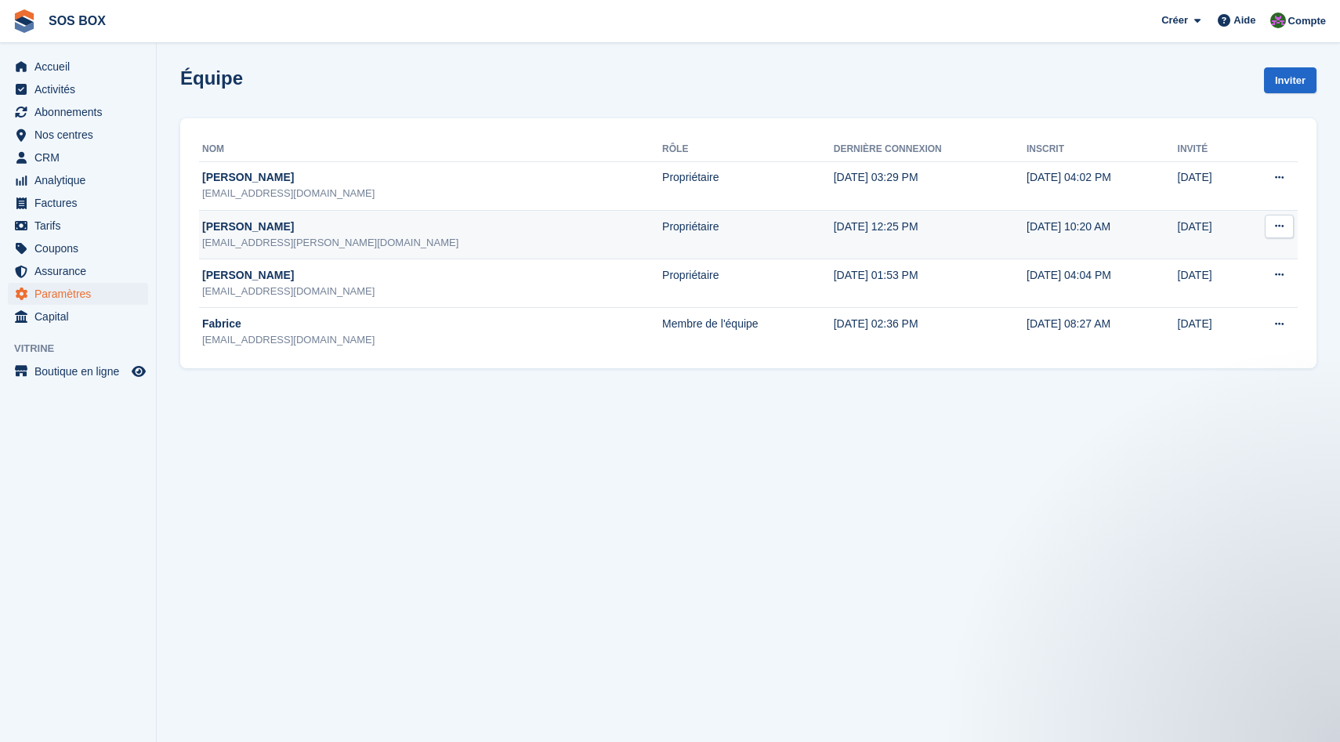
click at [1284, 229] on button at bounding box center [1279, 227] width 29 height 24
click at [1252, 260] on p "Modifier le membre de l'équipe" at bounding box center [1218, 264] width 136 height 34
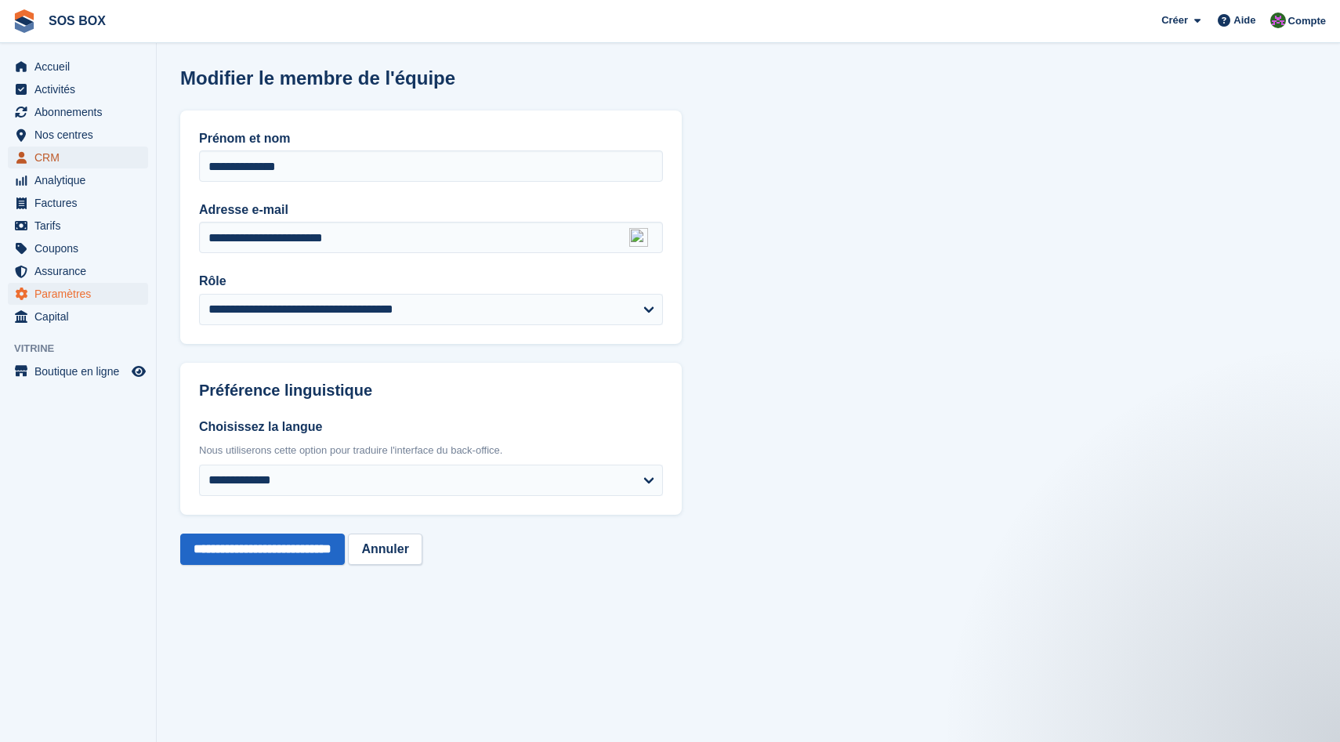
click at [87, 159] on span "CRM" at bounding box center [81, 158] width 94 height 22
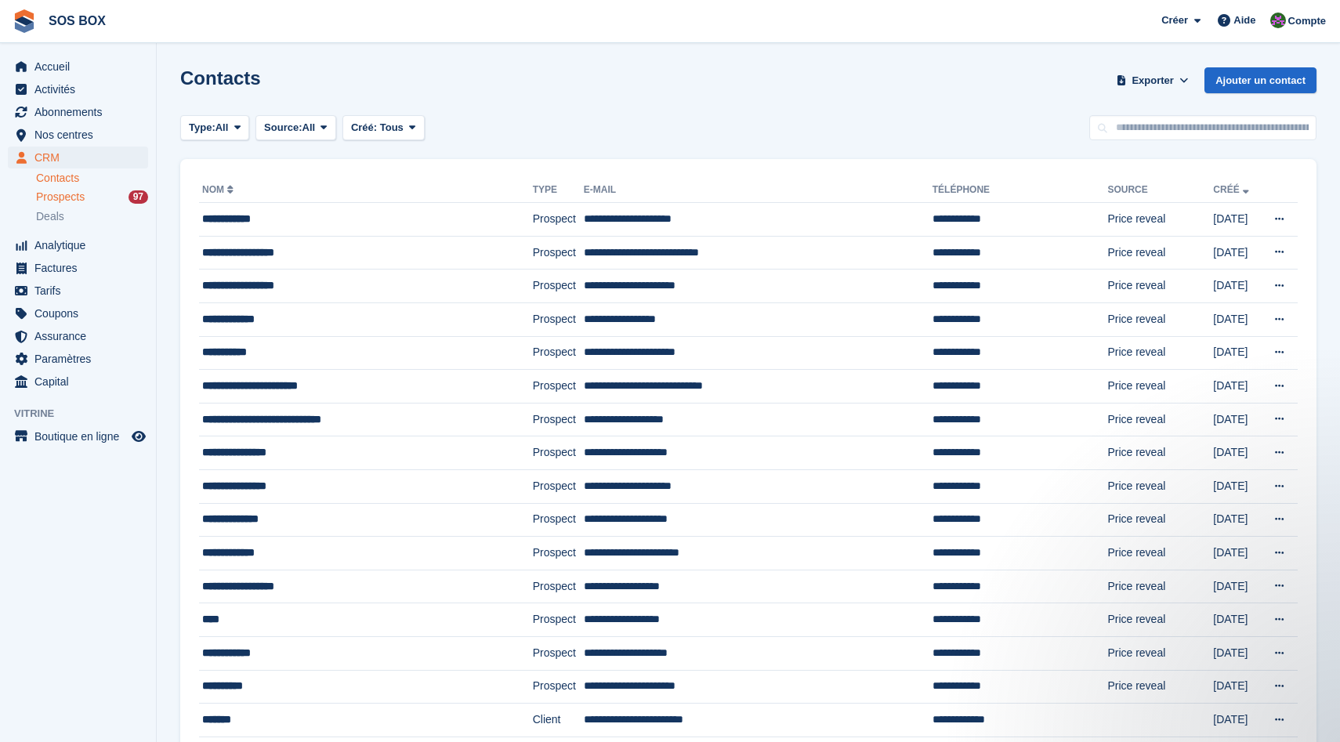
click at [78, 197] on span "Prospects" at bounding box center [60, 197] width 49 height 15
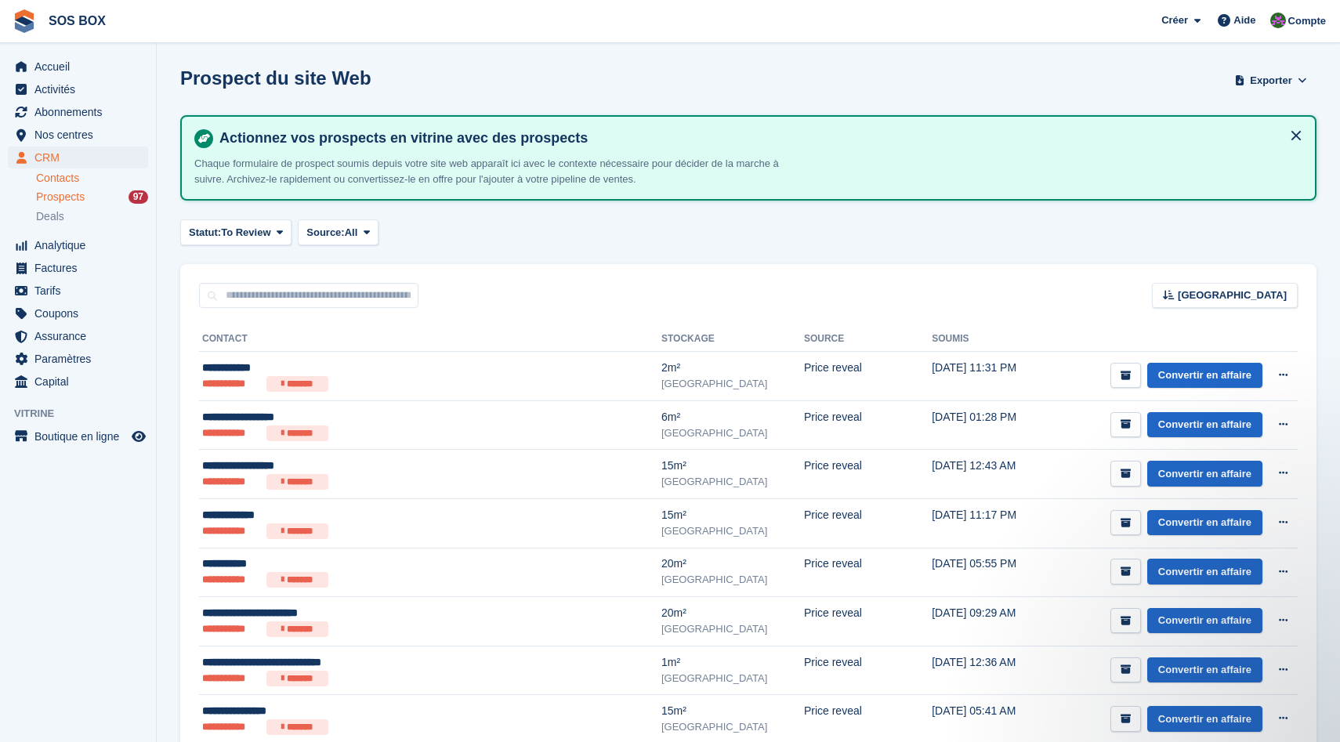
click at [80, 179] on link "Contacts" at bounding box center [92, 178] width 112 height 15
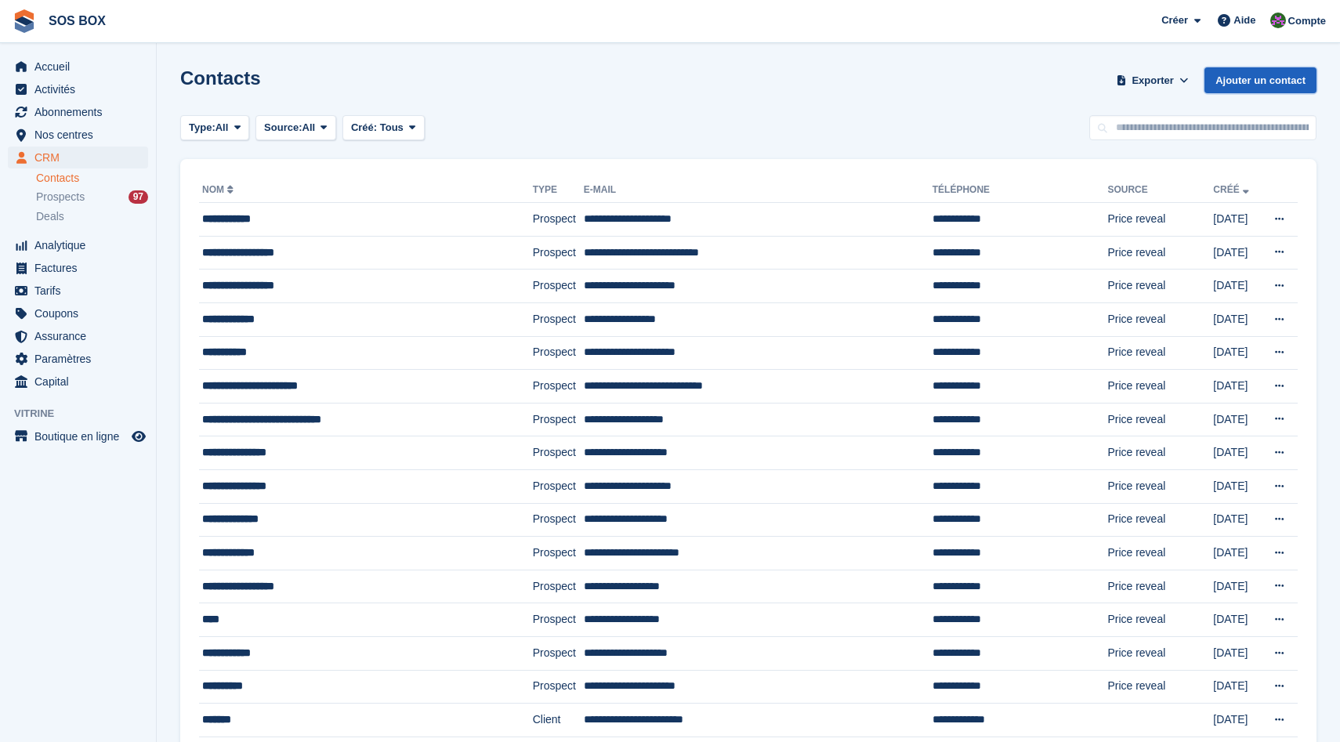
click at [1236, 71] on link "Ajouter un contact" at bounding box center [1260, 80] width 112 height 26
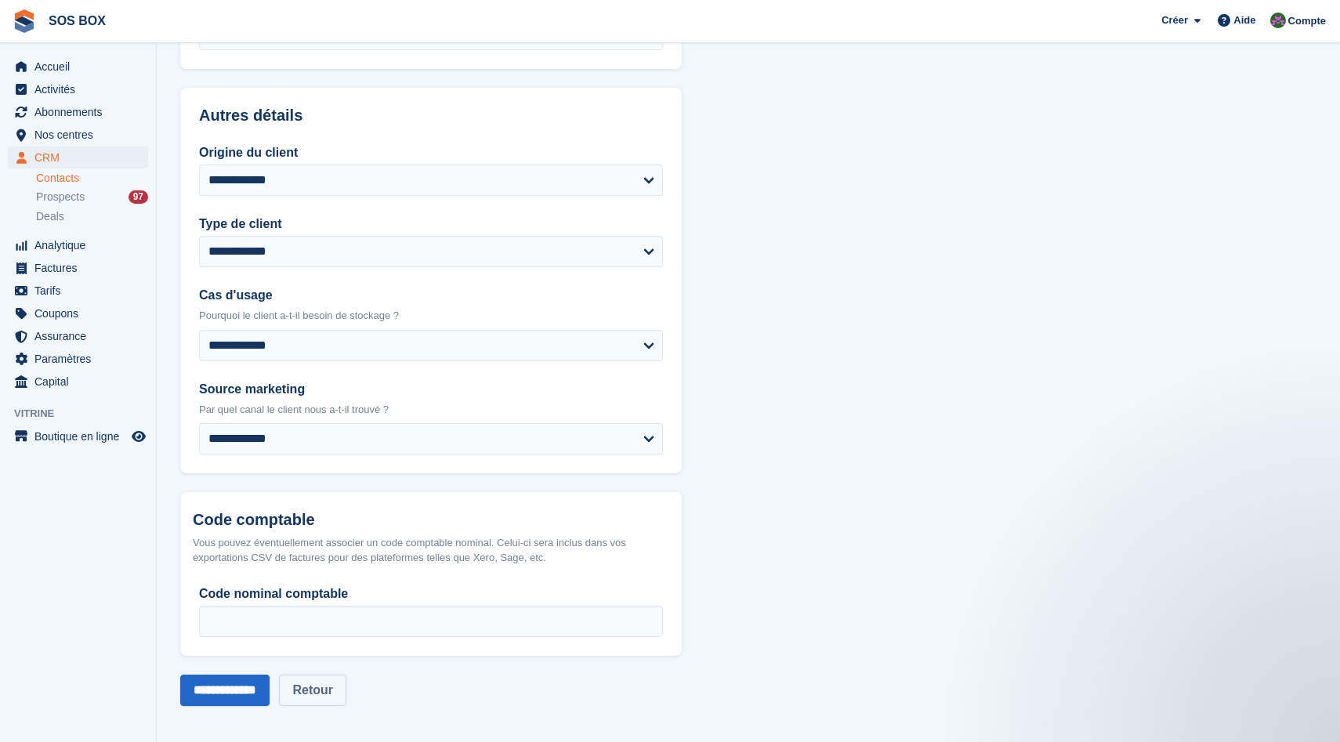
click at [346, 698] on link "Retour" at bounding box center [312, 690] width 67 height 31
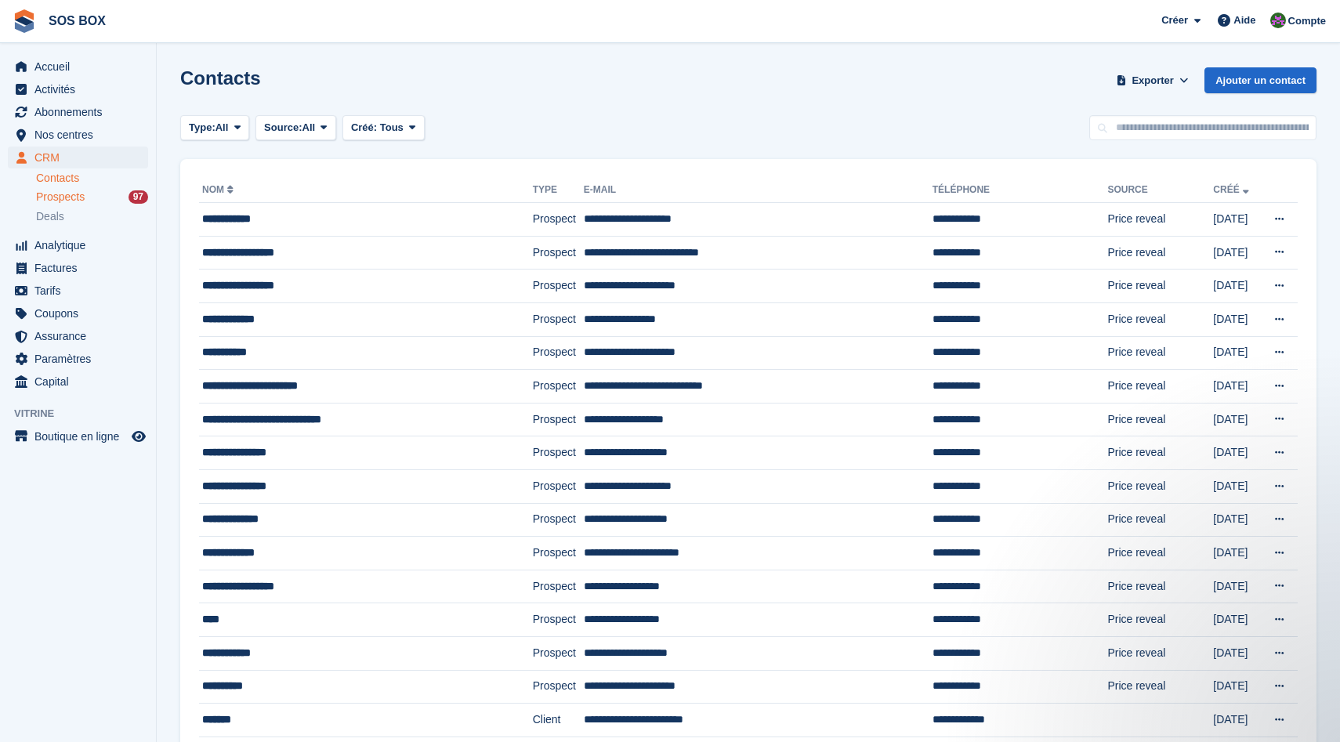
click at [83, 202] on span "Prospects" at bounding box center [60, 197] width 49 height 15
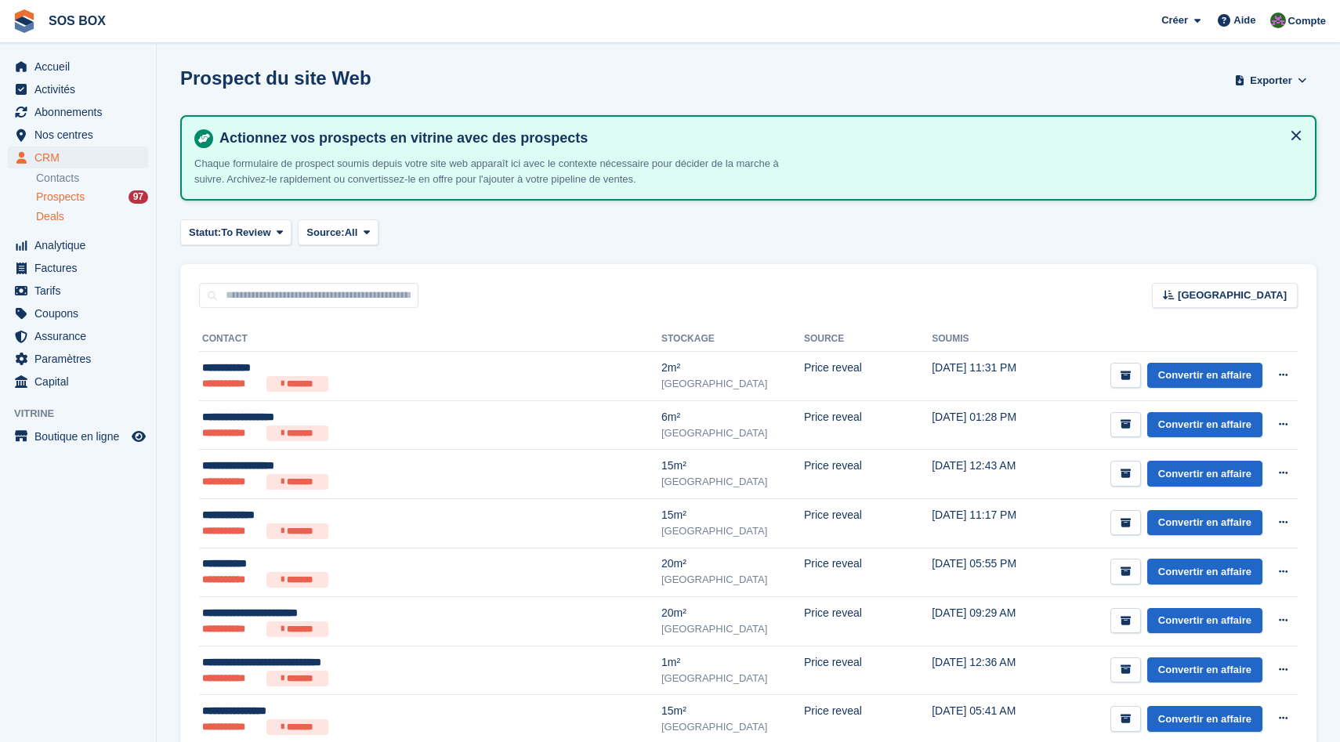
click at [49, 222] on span "Deals" at bounding box center [50, 216] width 28 height 15
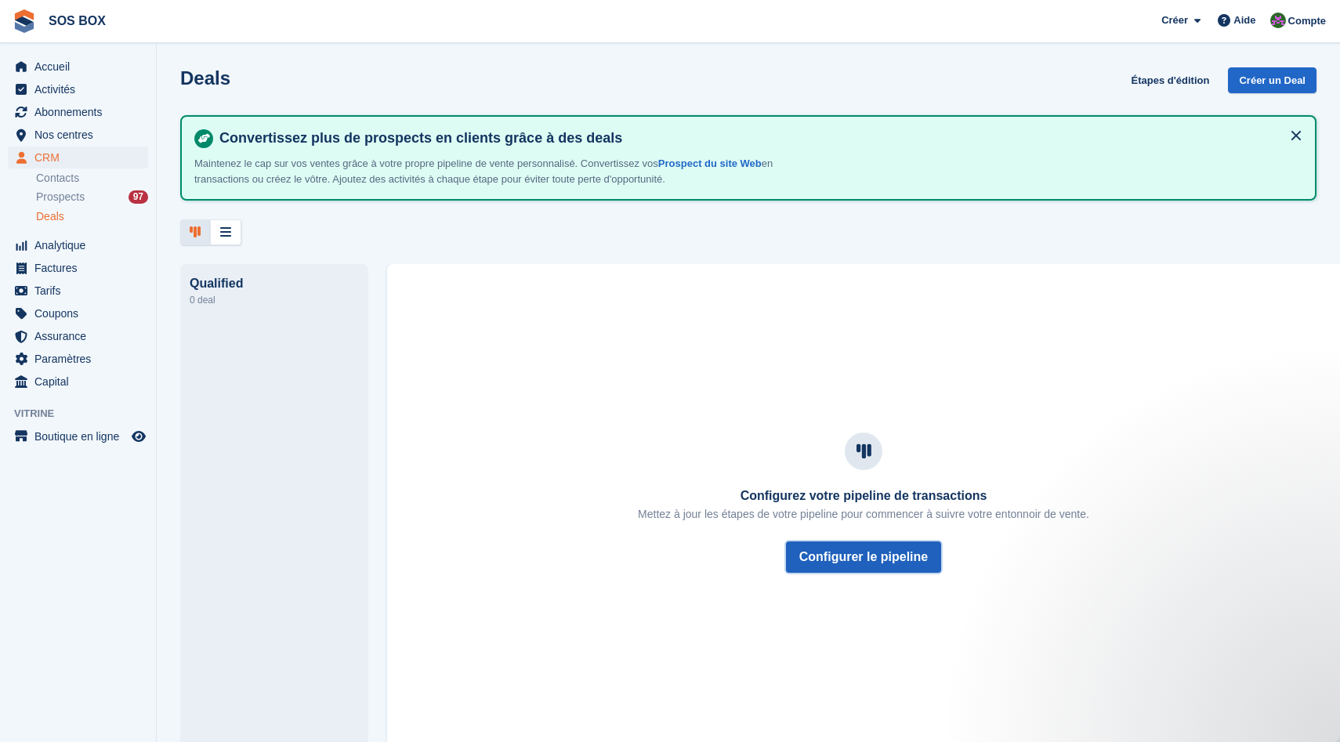
click at [907, 568] on button "Configurer le pipeline" at bounding box center [863, 557] width 155 height 31
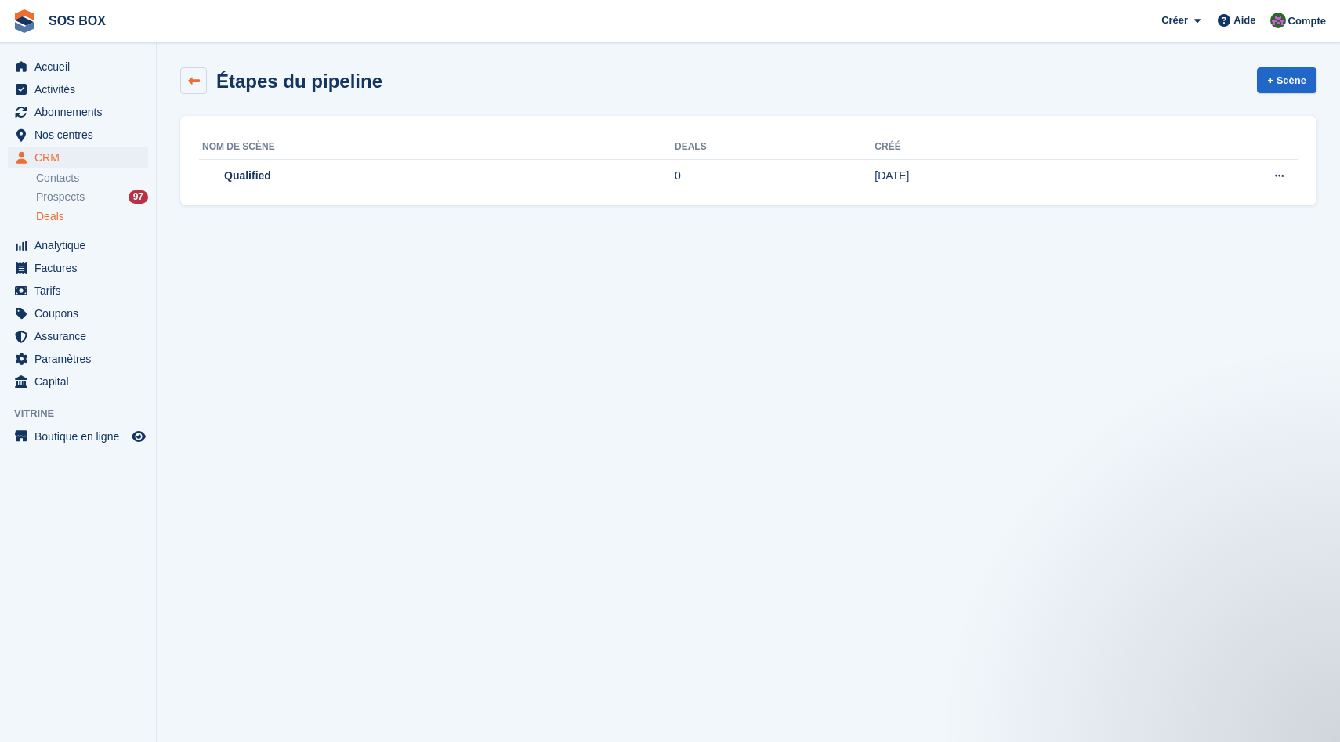
click at [201, 78] on link at bounding box center [193, 80] width 27 height 27
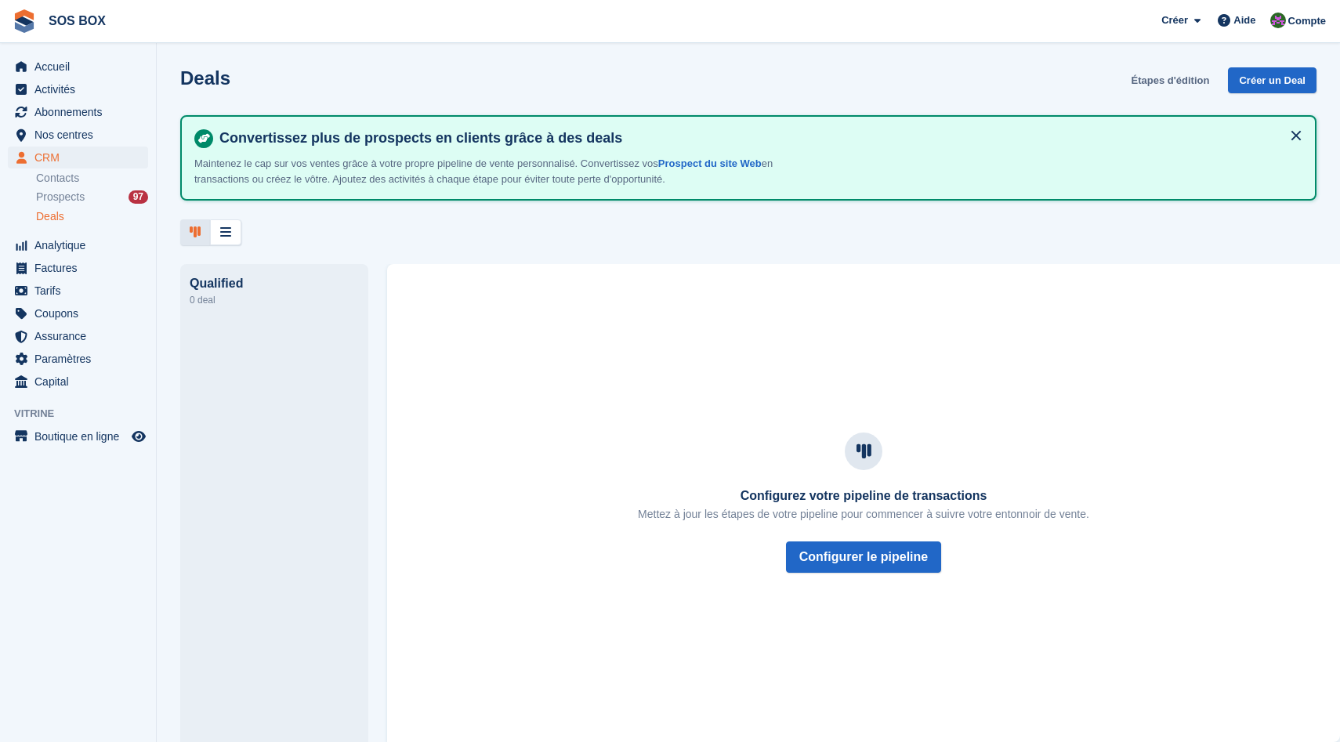
click at [1142, 86] on link "Étapes d'édition" at bounding box center [1170, 80] width 91 height 26
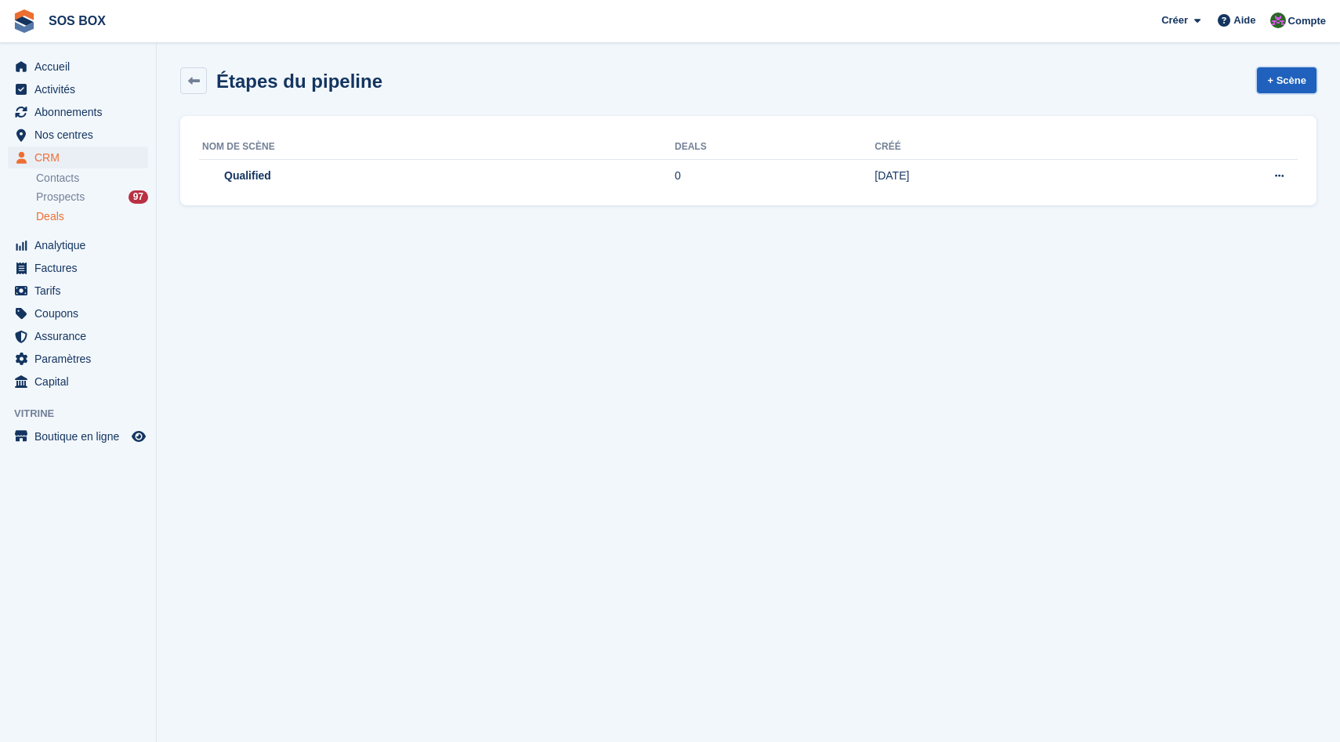
click at [1280, 80] on link "+ Scène" at bounding box center [1287, 80] width 60 height 26
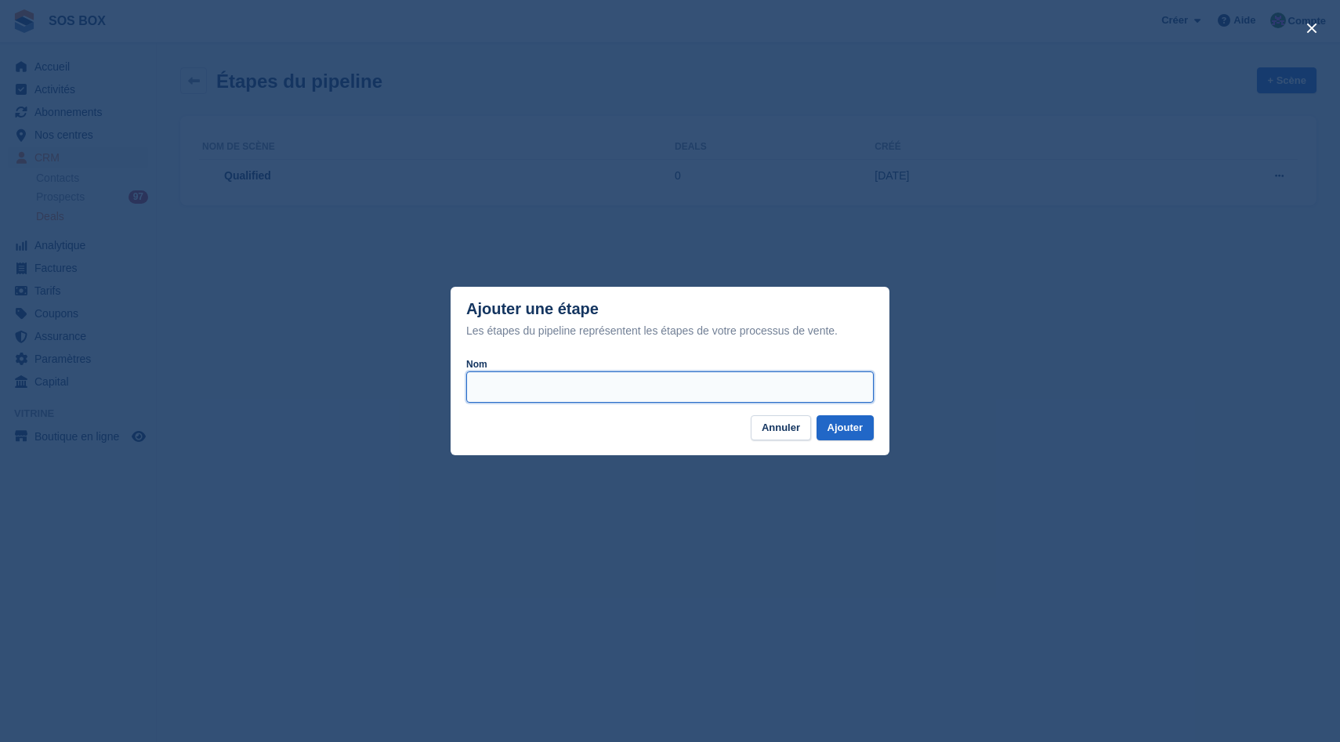
click at [691, 382] on input "Nom" at bounding box center [670, 386] width 408 height 31
click at [630, 386] on input "Nom" at bounding box center [670, 386] width 408 height 31
type input "**********"
click at [843, 417] on button "Ajouter" at bounding box center [846, 428] width 58 height 26
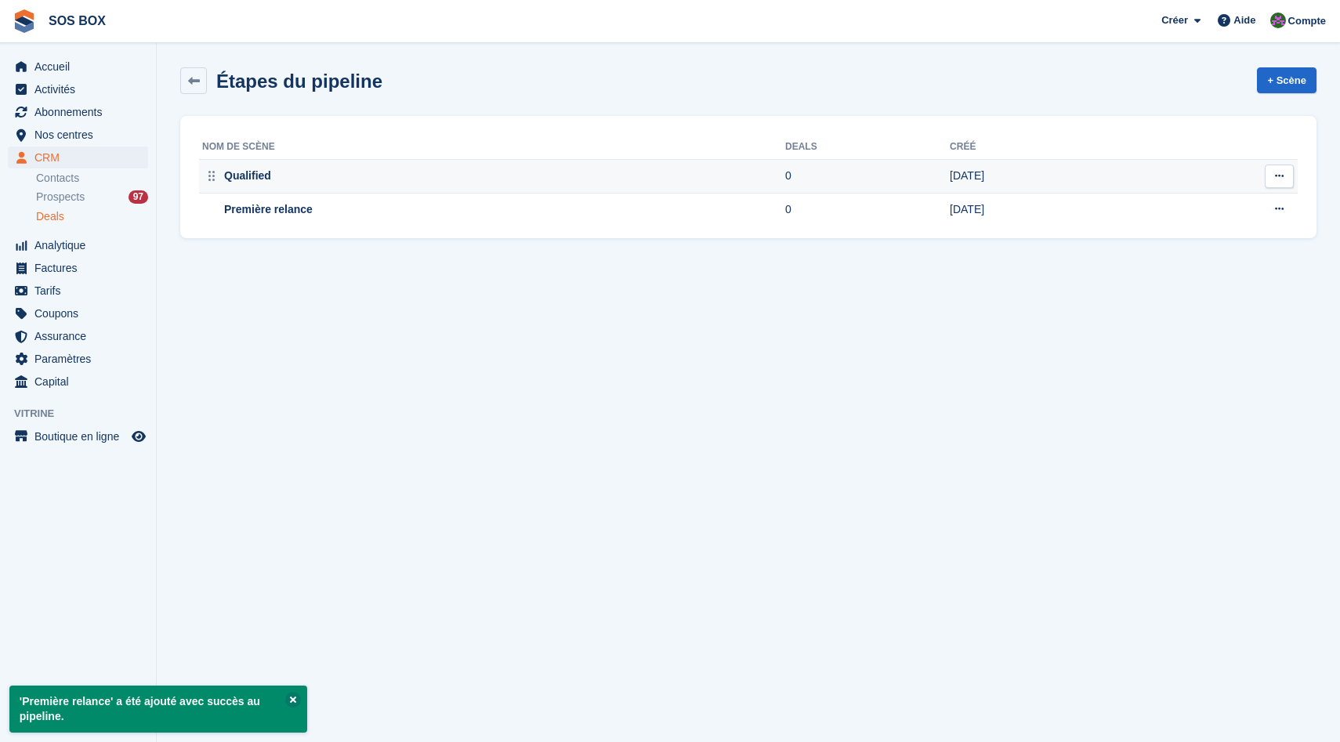
click at [1281, 179] on icon at bounding box center [1279, 176] width 9 height 10
click at [1253, 204] on p "Renommer l'étape" at bounding box center [1218, 207] width 136 height 20
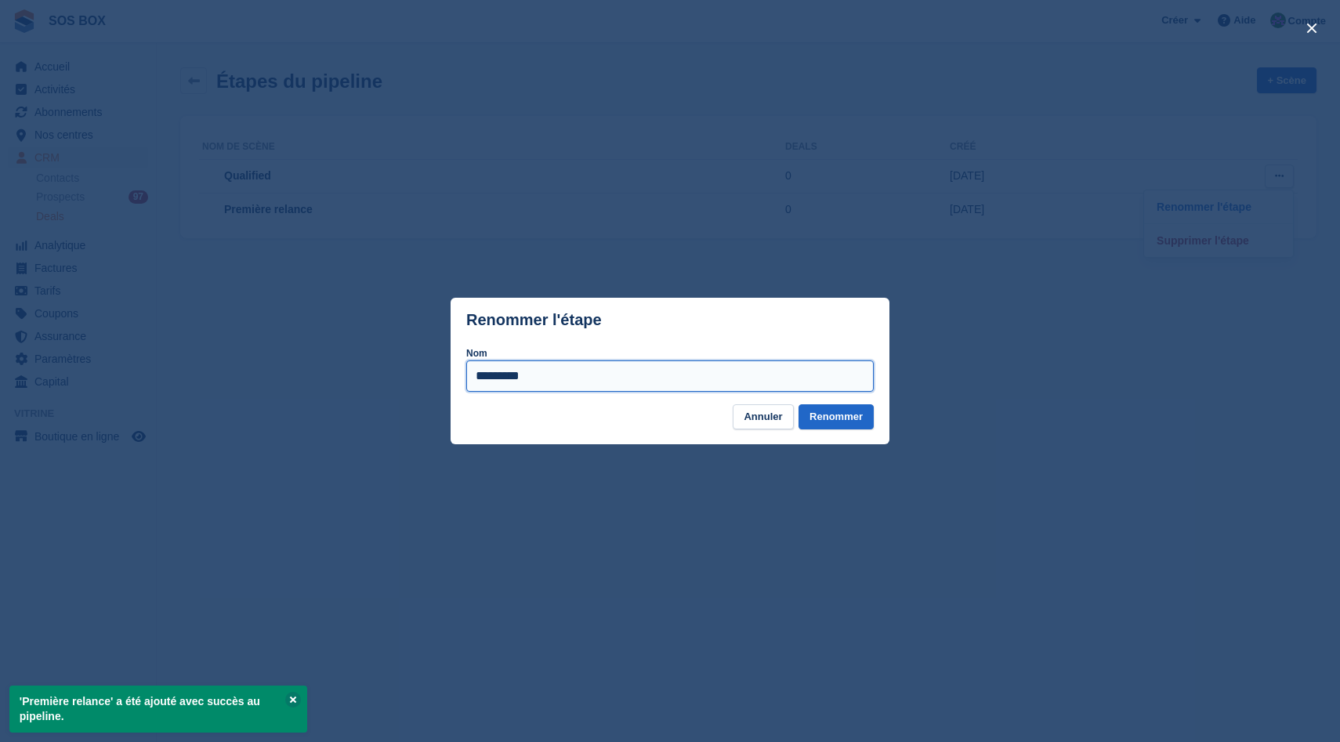
drag, startPoint x: 549, startPoint y: 371, endPoint x: 450, endPoint y: 371, distance: 98.7
click at [451, 371] on div "Nom *********" at bounding box center [670, 366] width 439 height 49
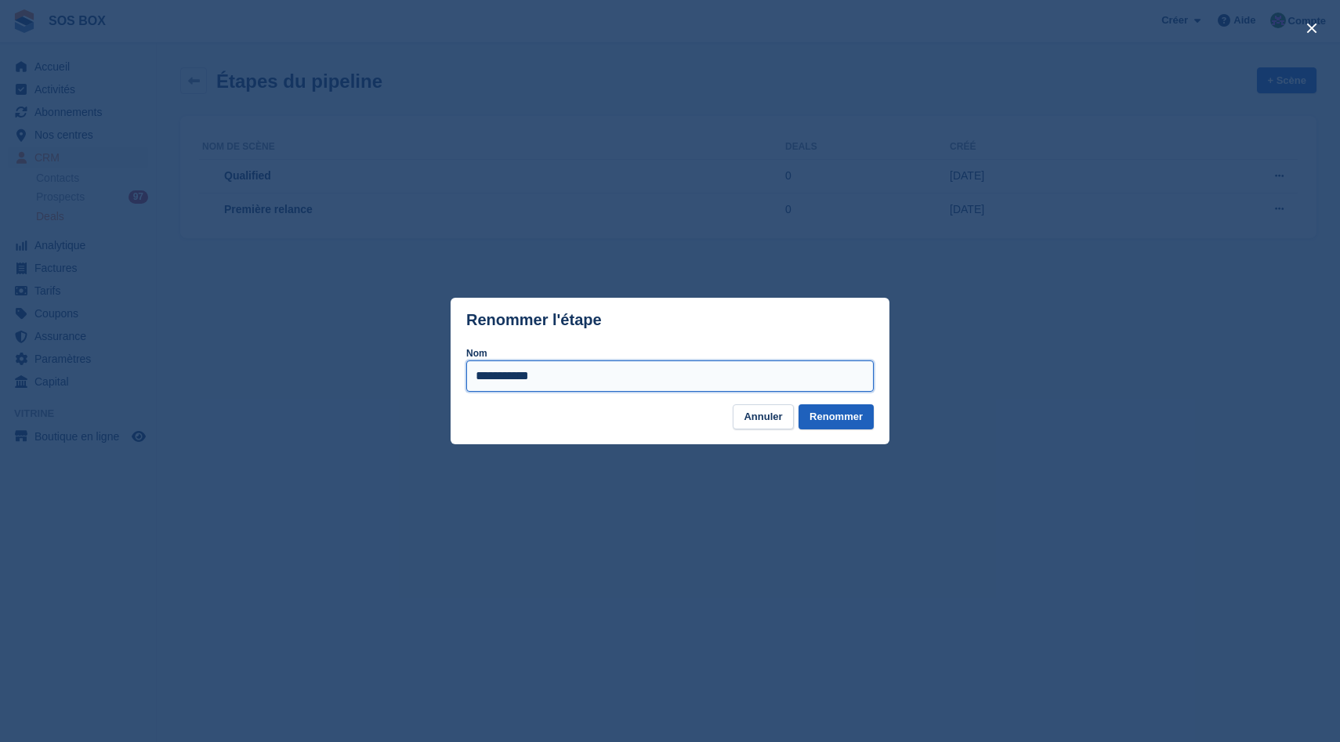
type input "**********"
click at [827, 411] on button "Renommer" at bounding box center [836, 417] width 75 height 26
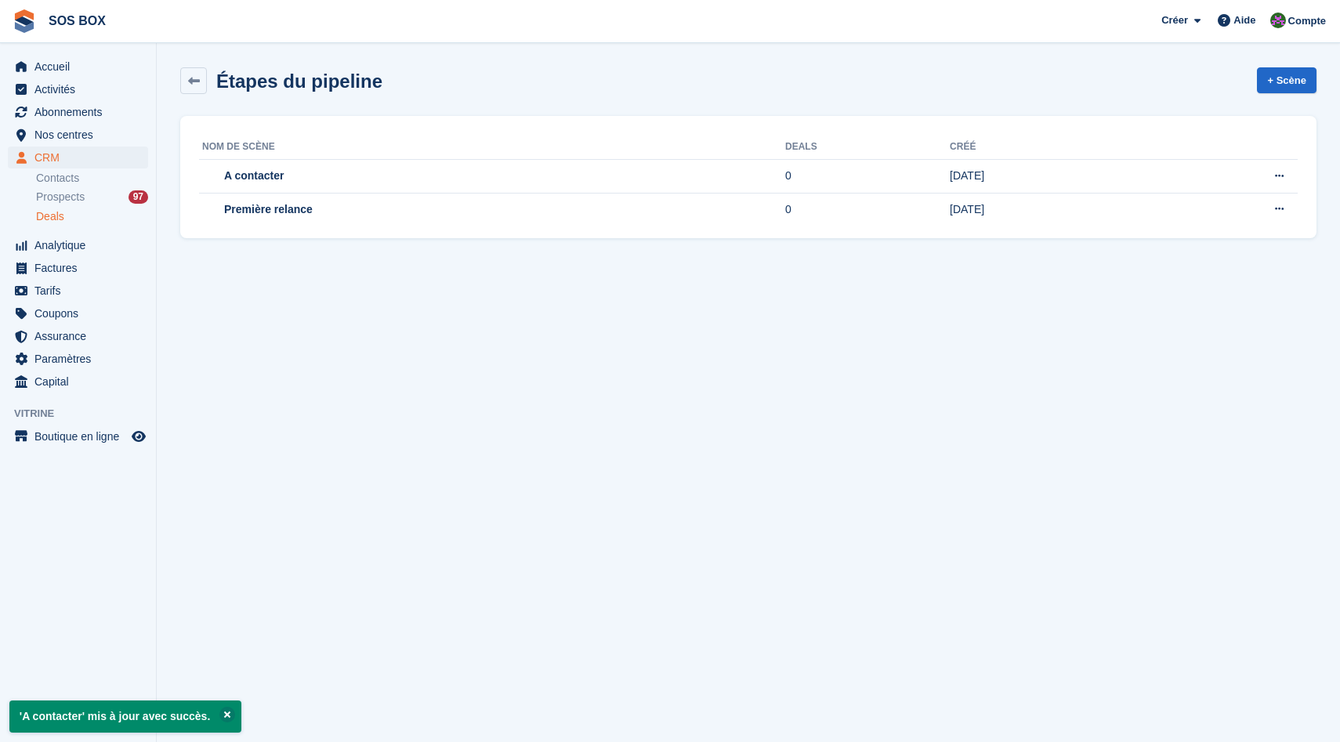
click at [51, 217] on span "Deals" at bounding box center [50, 216] width 28 height 15
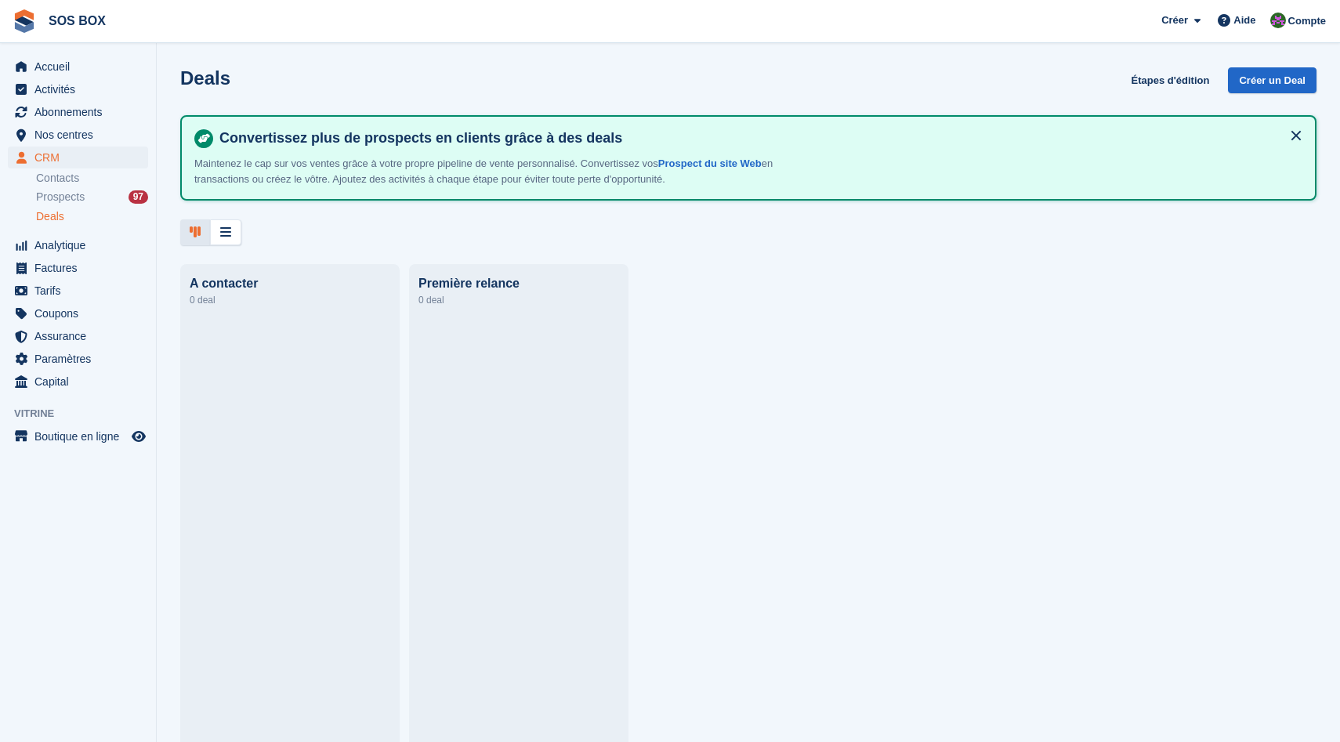
click at [386, 228] on div at bounding box center [748, 232] width 1136 height 26
click at [226, 237] on icon at bounding box center [225, 232] width 11 height 13
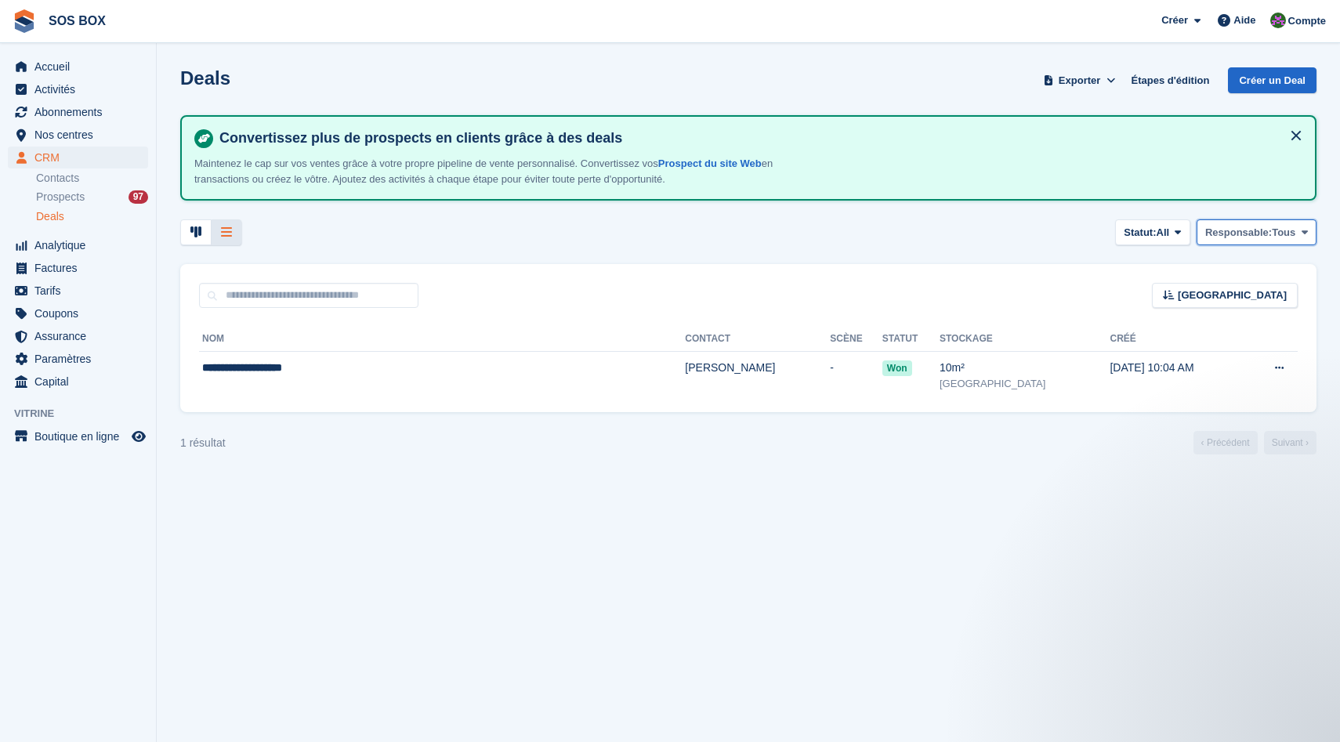
click at [1255, 243] on button "Responsable: Tous" at bounding box center [1257, 232] width 120 height 26
click at [1258, 240] on button "Responsable: Tous" at bounding box center [1257, 232] width 120 height 26
click at [1124, 234] on span "Statut:" at bounding box center [1140, 233] width 32 height 16
click at [1164, 226] on button "Statut: All" at bounding box center [1152, 232] width 75 height 26
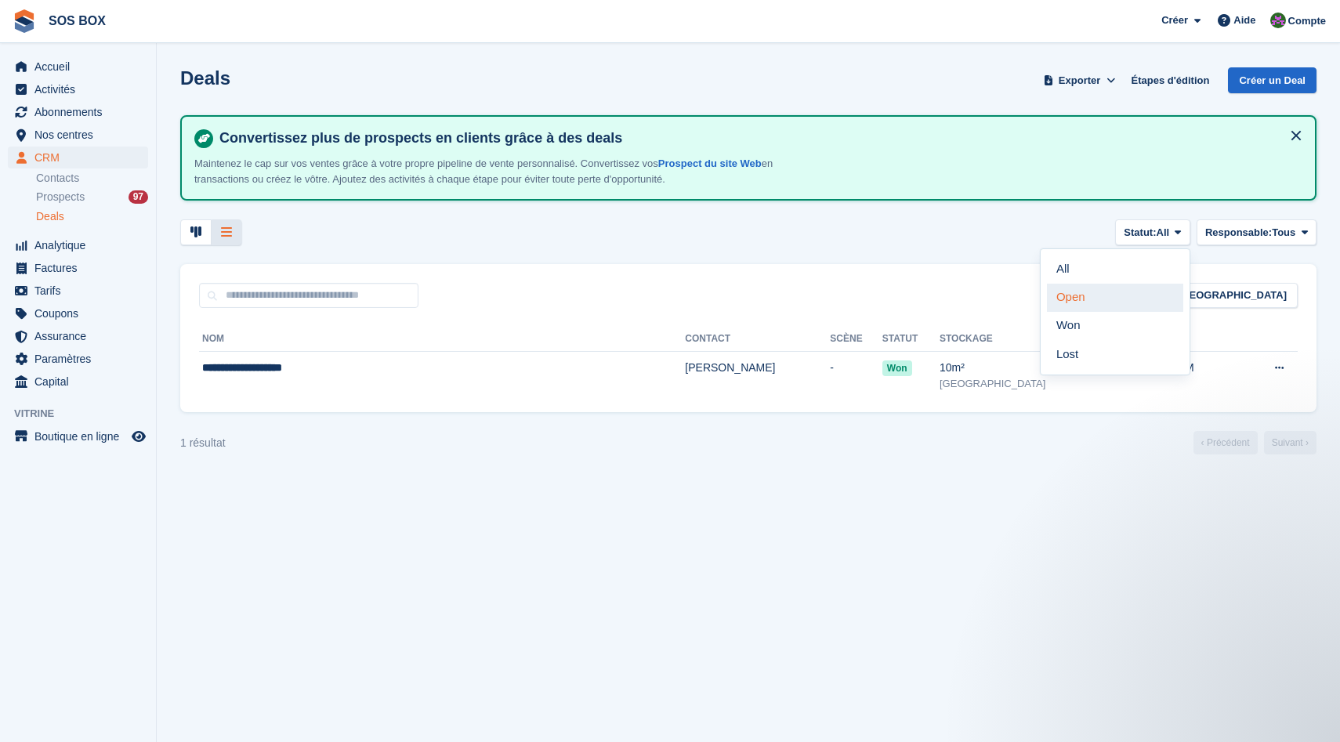
click at [1142, 302] on link "Open" at bounding box center [1115, 298] width 136 height 28
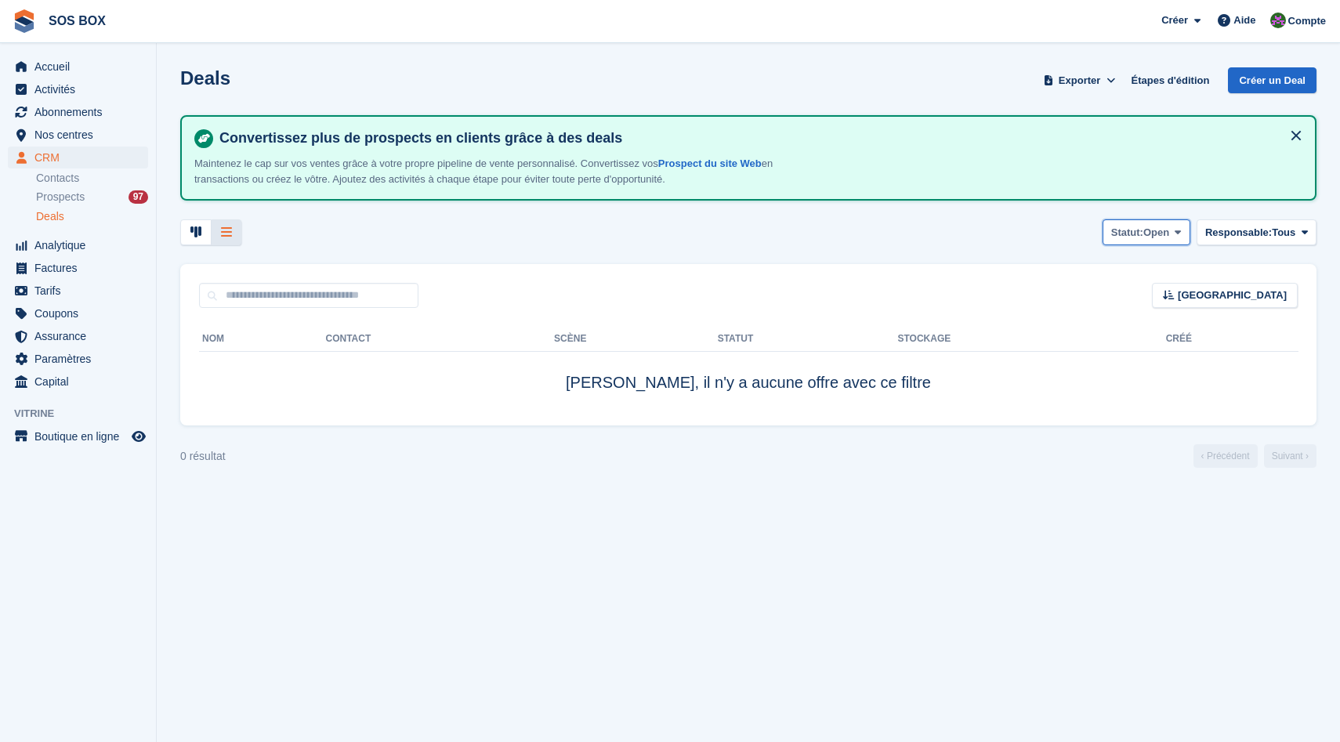
click at [1125, 221] on button "Statut: Open" at bounding box center [1147, 232] width 88 height 26
click at [1104, 266] on link "All" at bounding box center [1115, 269] width 136 height 28
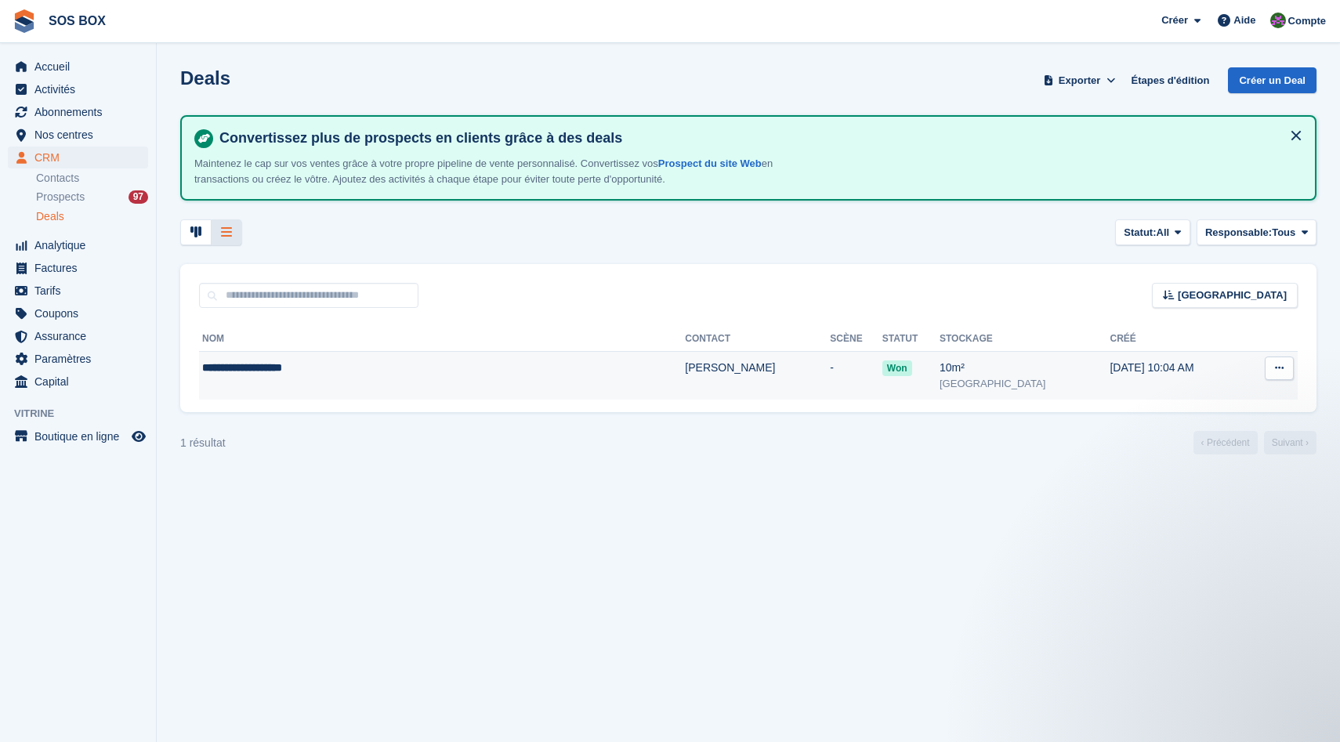
click at [308, 381] on td "**********" at bounding box center [442, 376] width 486 height 49
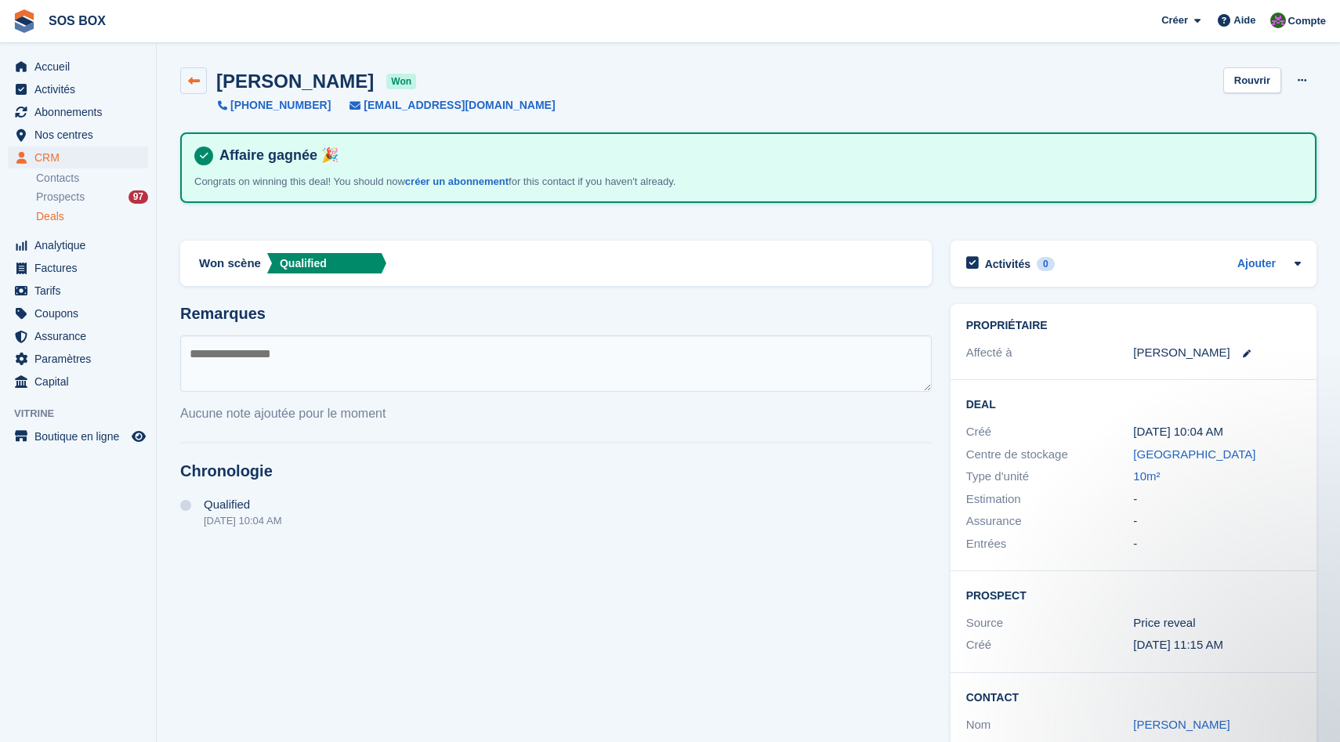
click at [194, 74] on link at bounding box center [193, 80] width 27 height 27
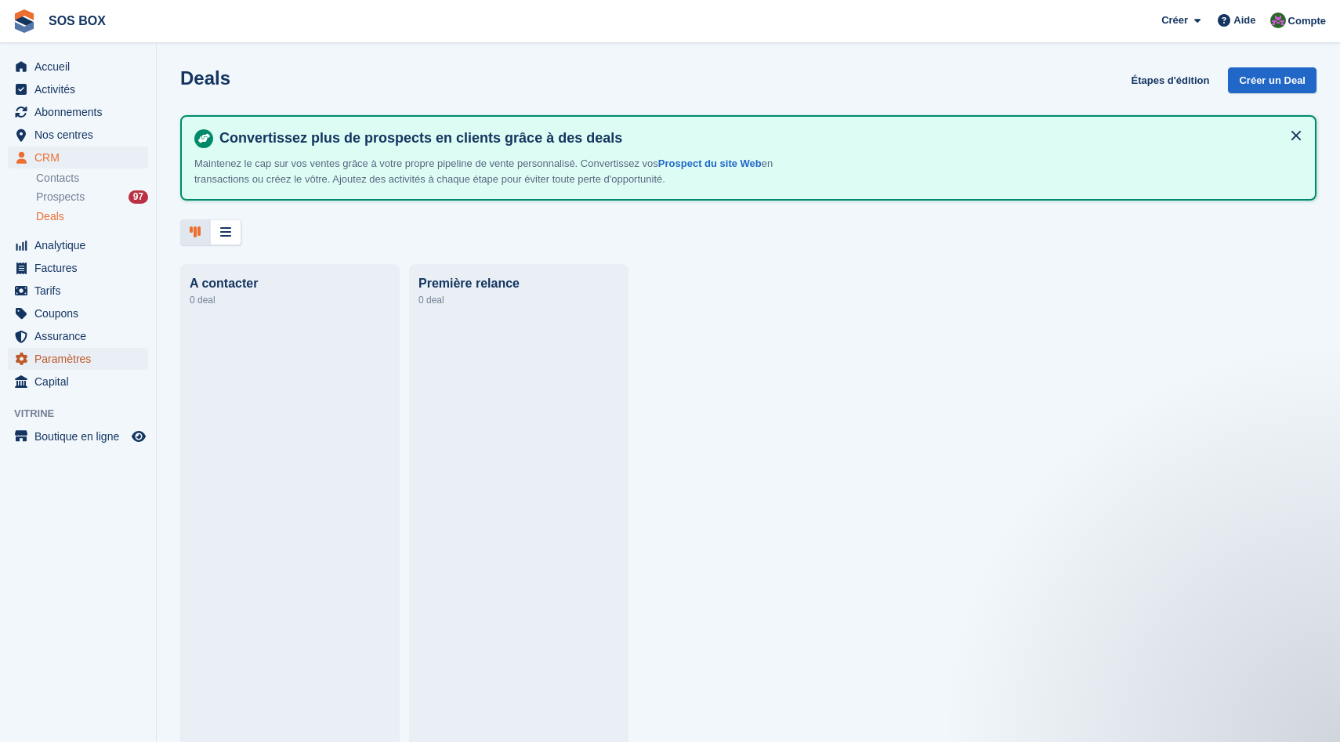
click at [110, 363] on span "Paramètres" at bounding box center [81, 359] width 94 height 22
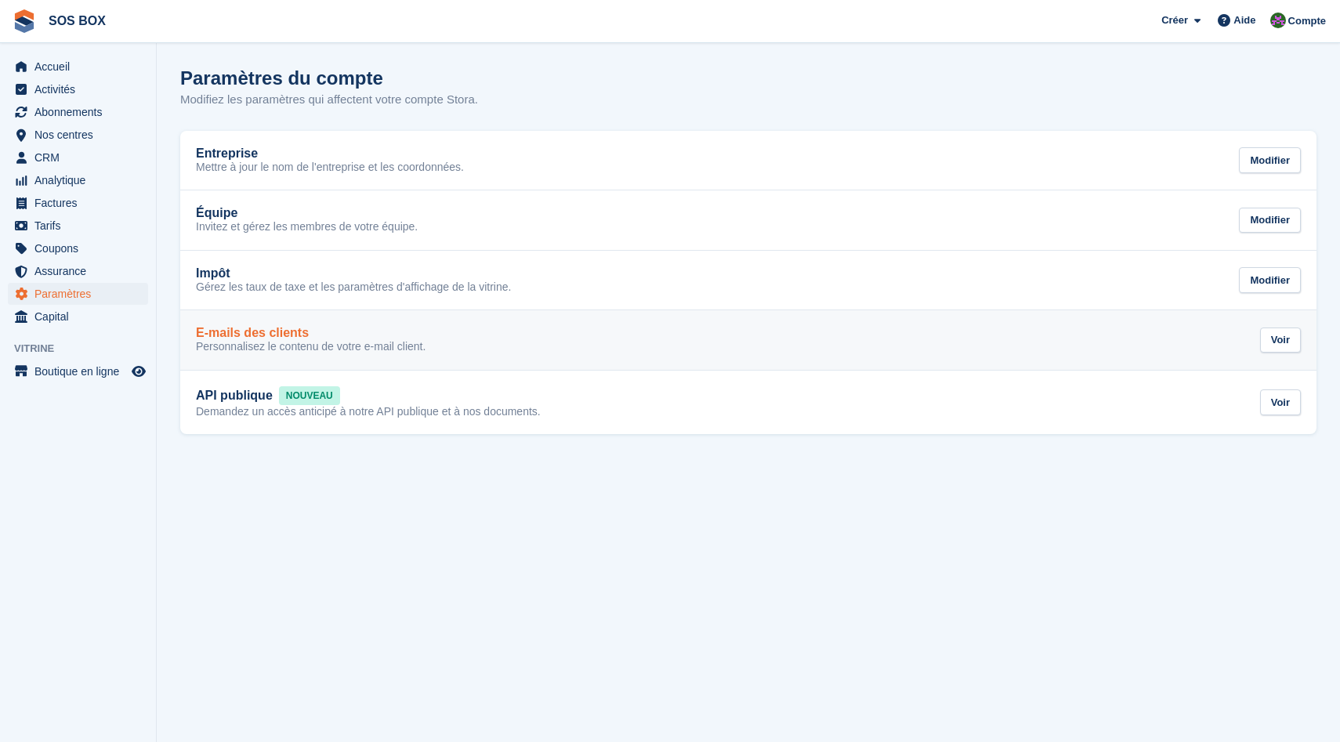
click at [262, 342] on p "Personnalisez le contenu de votre e-mail client." at bounding box center [311, 347] width 230 height 14
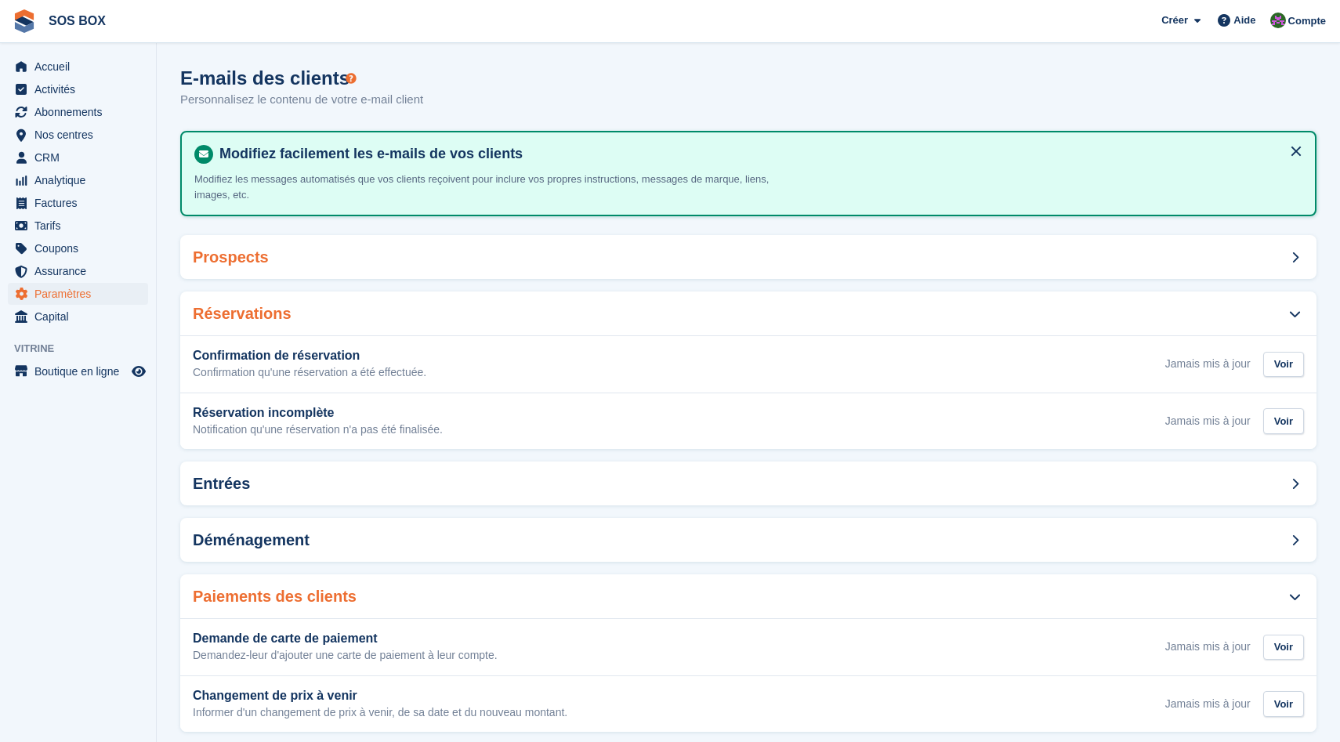
click at [305, 267] on div "Prospects" at bounding box center [748, 257] width 1136 height 44
